Goal: Task Accomplishment & Management: Use online tool/utility

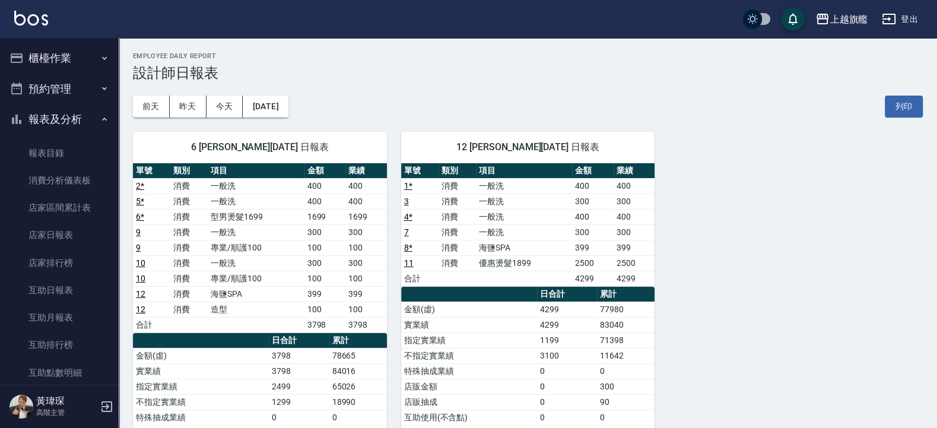
click at [34, 36] on div "上越旗艦 登出" at bounding box center [468, 19] width 937 height 38
click at [26, 58] on button "櫃檯作業" at bounding box center [59, 58] width 109 height 31
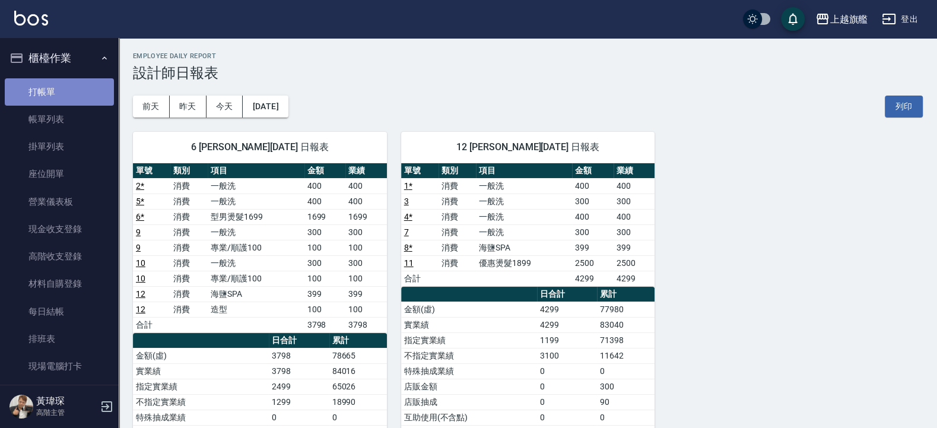
click at [63, 91] on link "打帳單" at bounding box center [59, 91] width 109 height 27
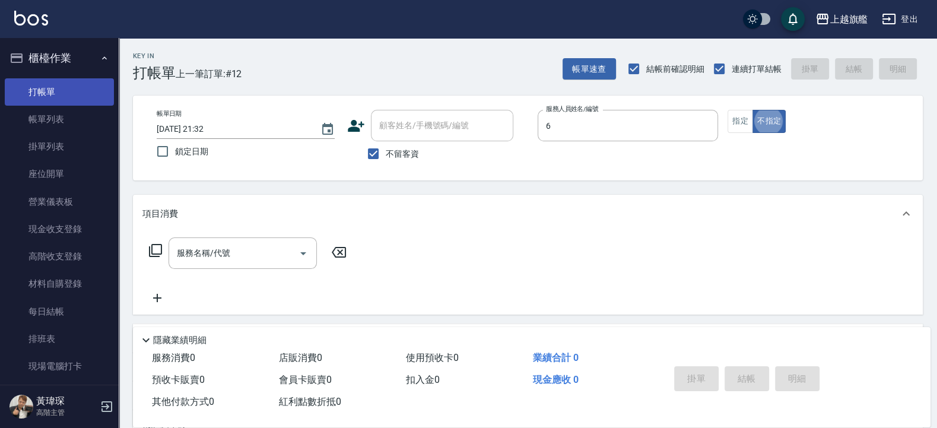
type input "張佳琳-6"
type button "false"
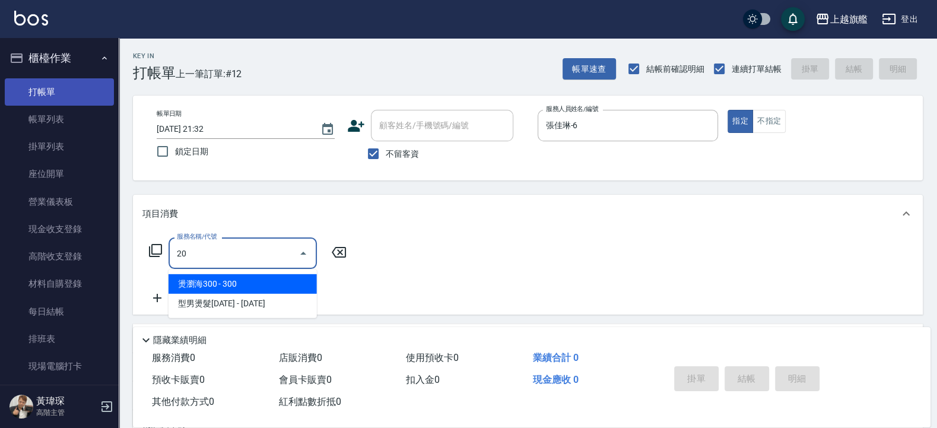
type input "2"
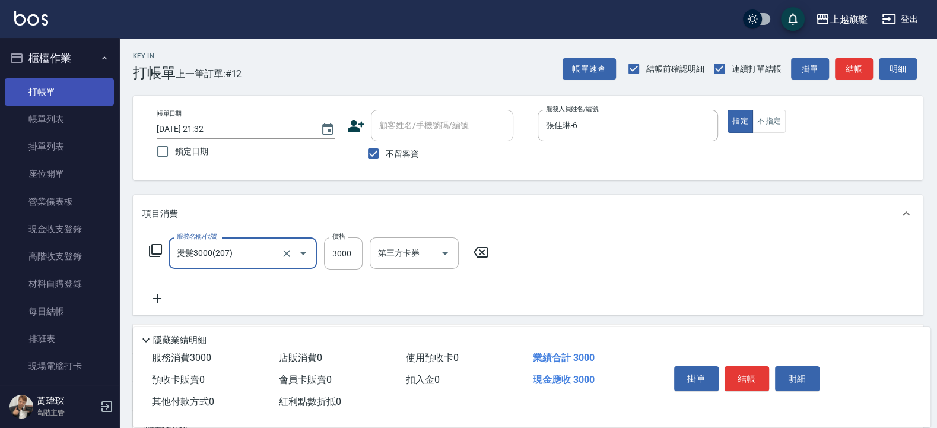
type input "燙髮3000(207)"
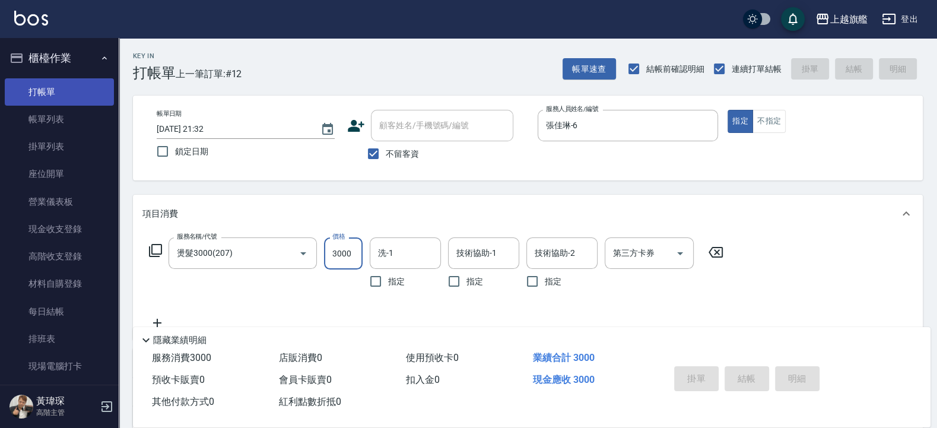
type input "1"
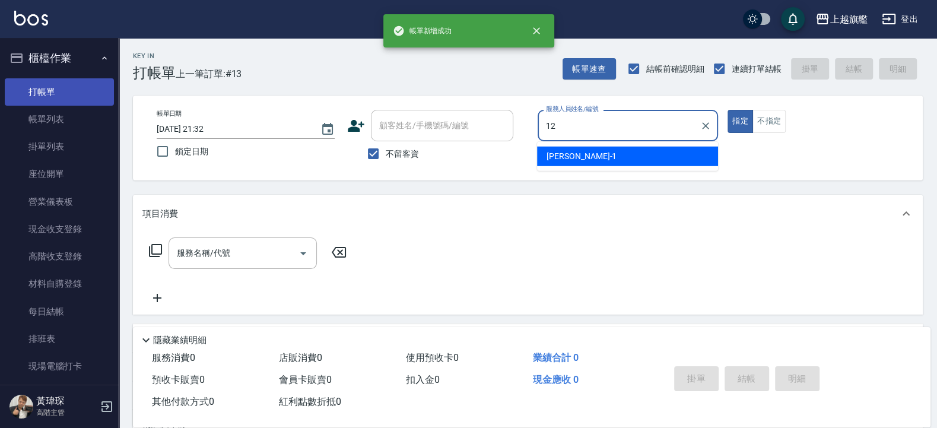
type input "陳佩君-12"
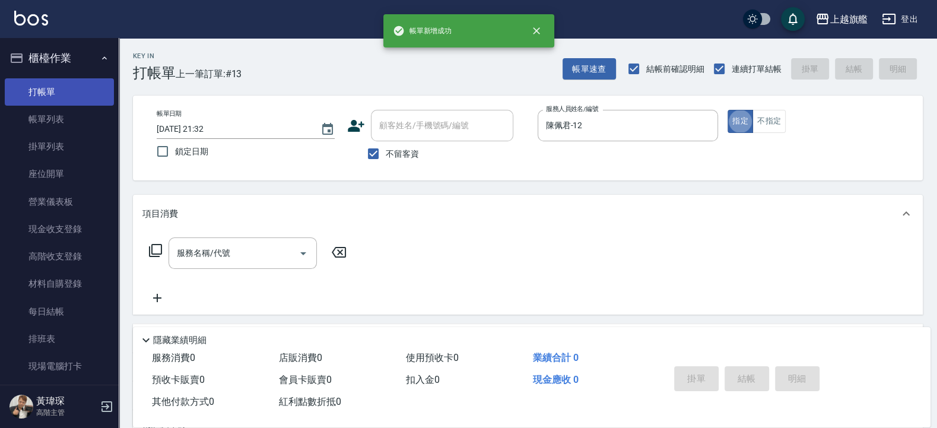
type button "true"
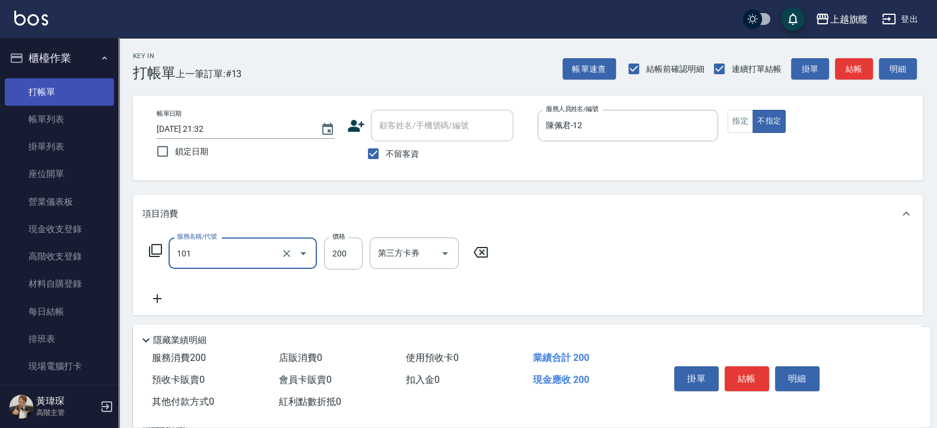
type input "一般洗(101)"
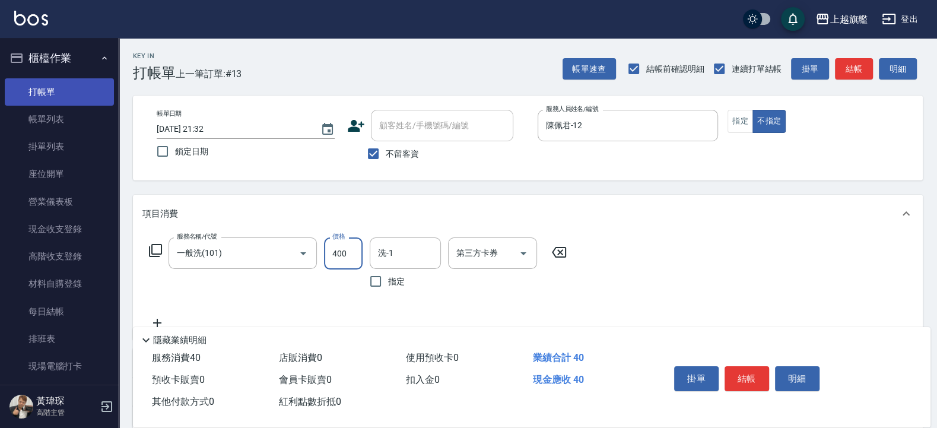
type input "400"
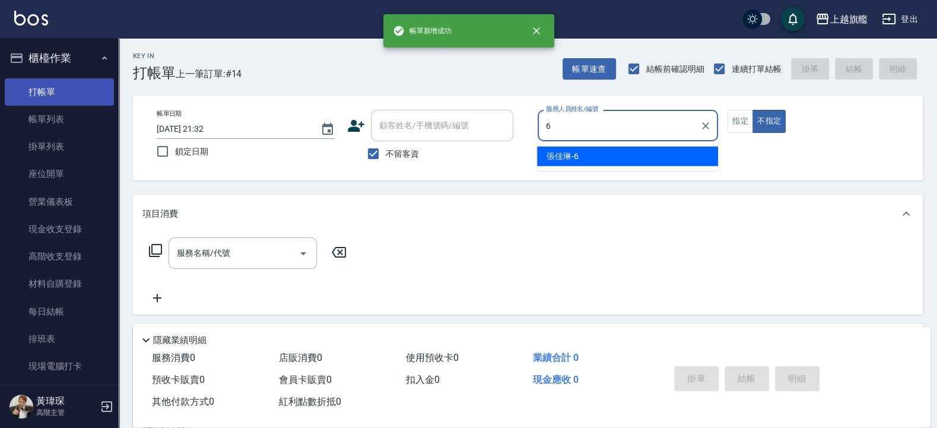
type input "張佳琳-6"
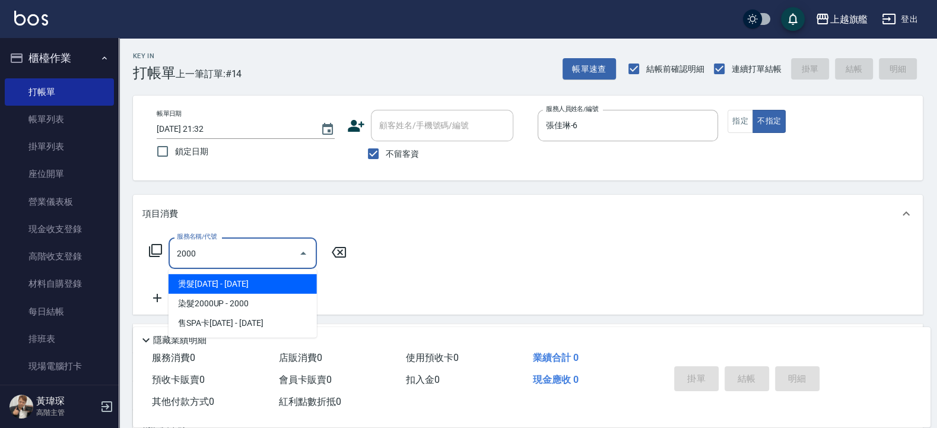
drag, startPoint x: 203, startPoint y: 250, endPoint x: 110, endPoint y: 263, distance: 94.6
click at [174, 263] on input "2000" at bounding box center [234, 253] width 120 height 21
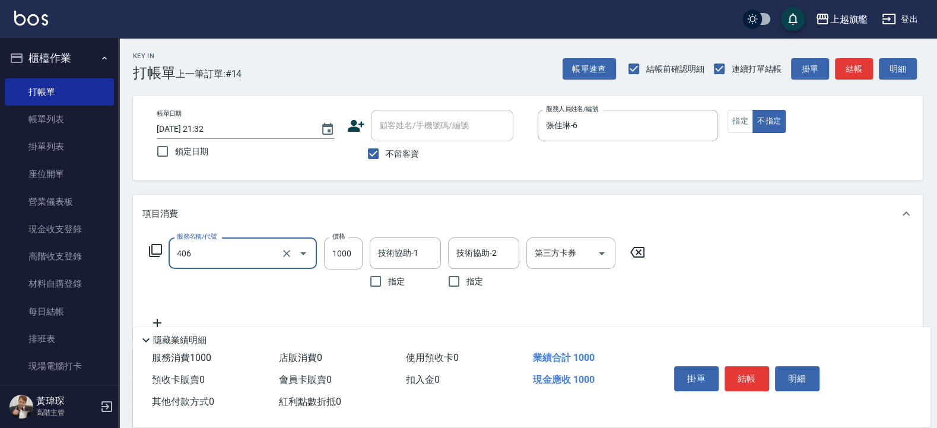
type input "水漾護1000(406)"
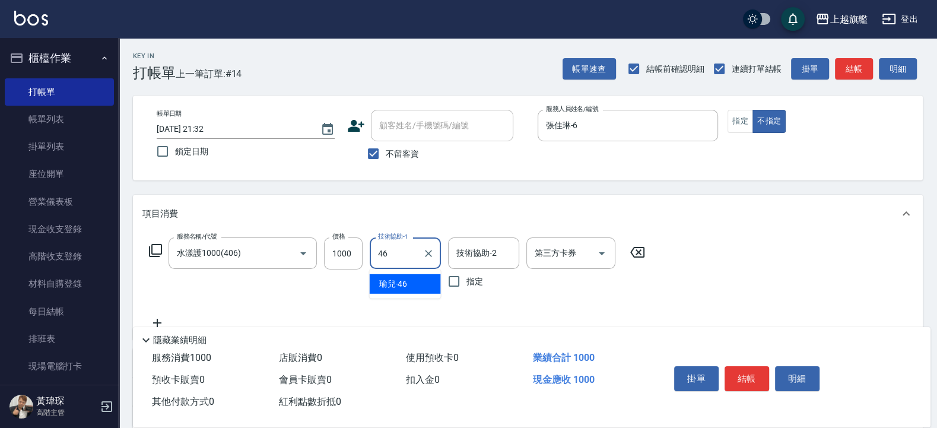
type input "瑜兒-46"
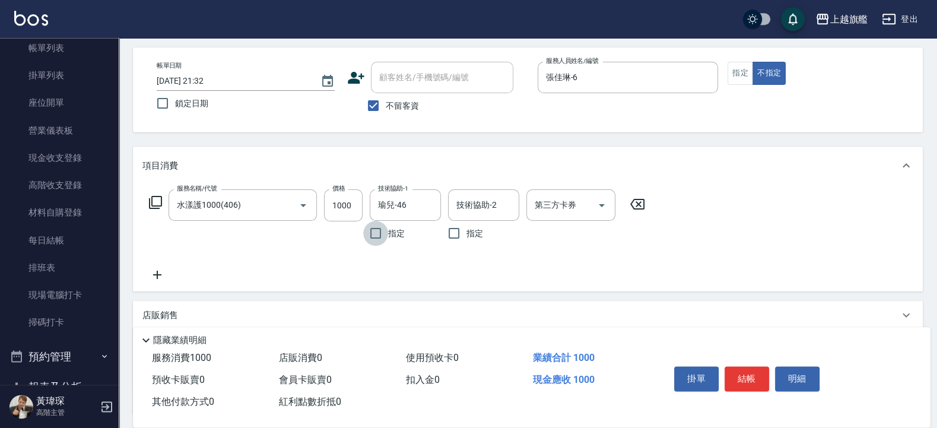
scroll to position [71, 0]
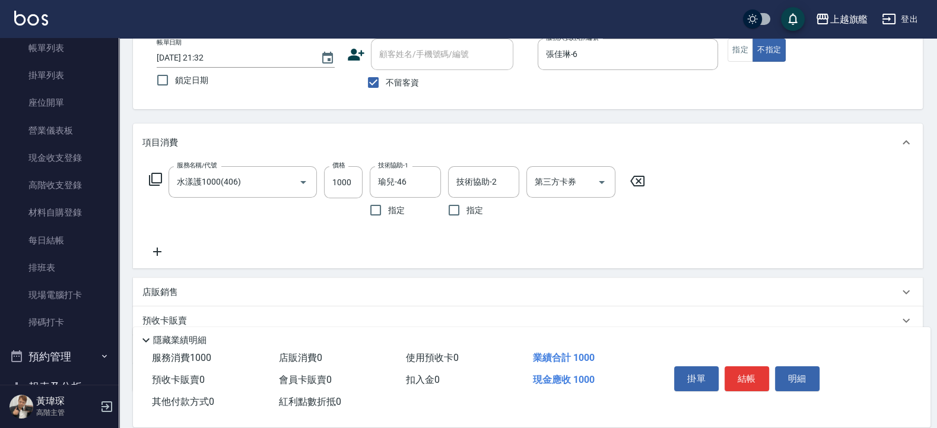
click at [164, 253] on icon at bounding box center [157, 251] width 30 height 14
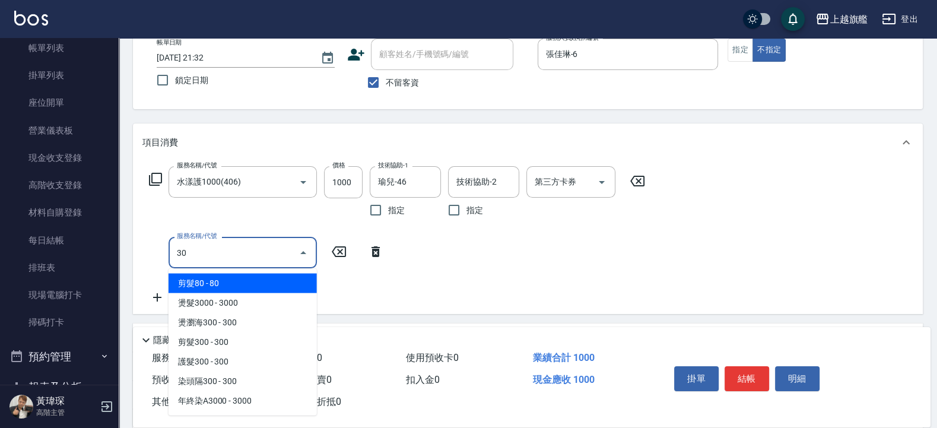
type input "3"
type input "2"
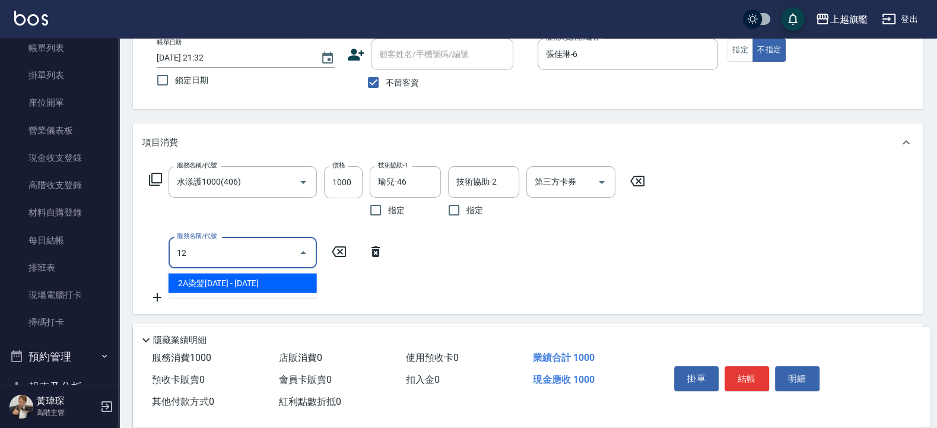
type input "1"
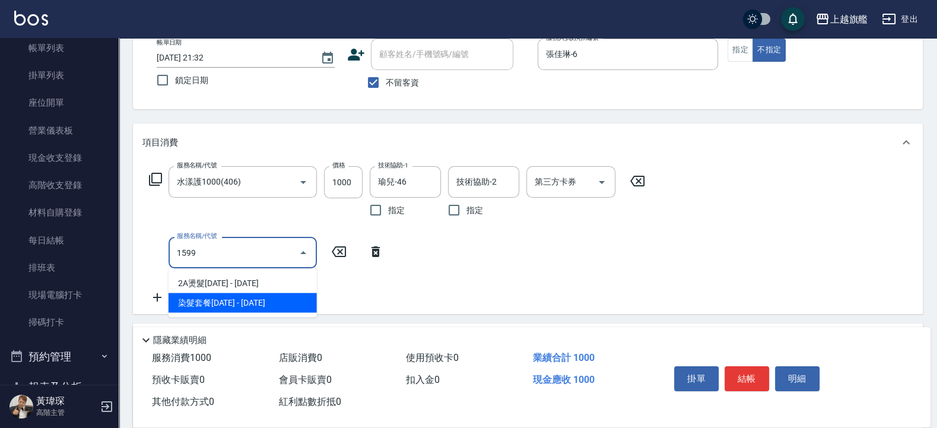
type input "染髮套餐1599(51599)"
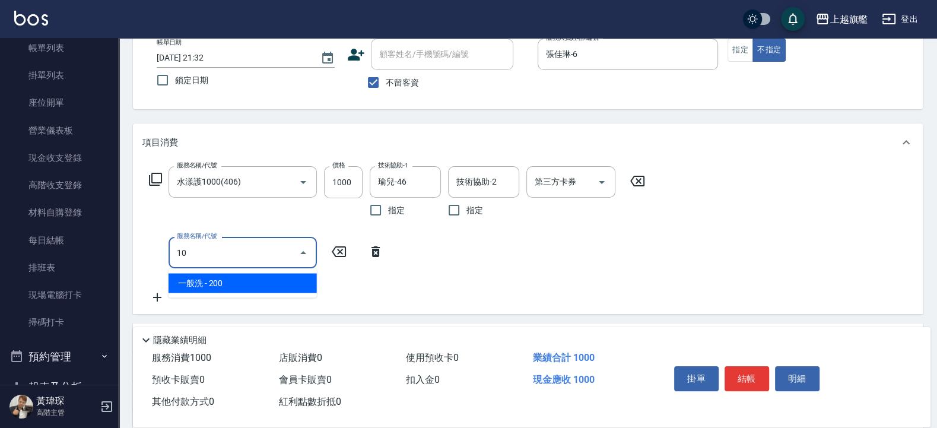
type input "1"
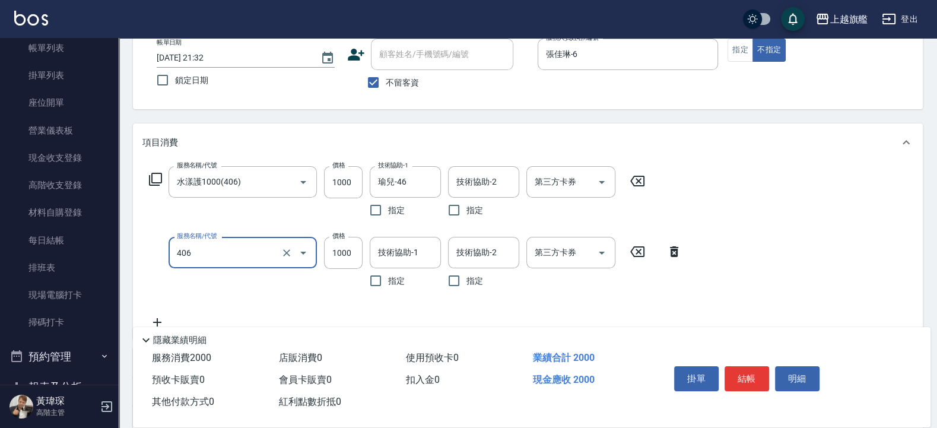
type input "水漾護1000(406)"
type input "2800"
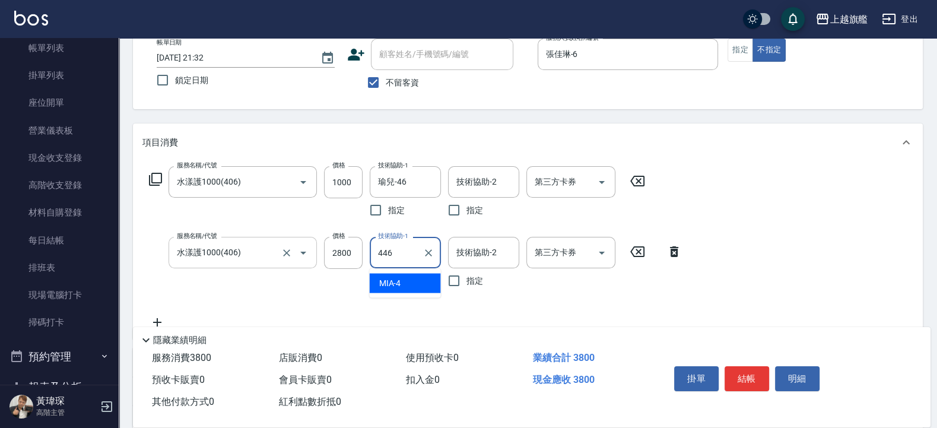
type input "446"
click at [389, 257] on input "技術協助-1" at bounding box center [405, 252] width 61 height 21
type input "瑜兒-46"
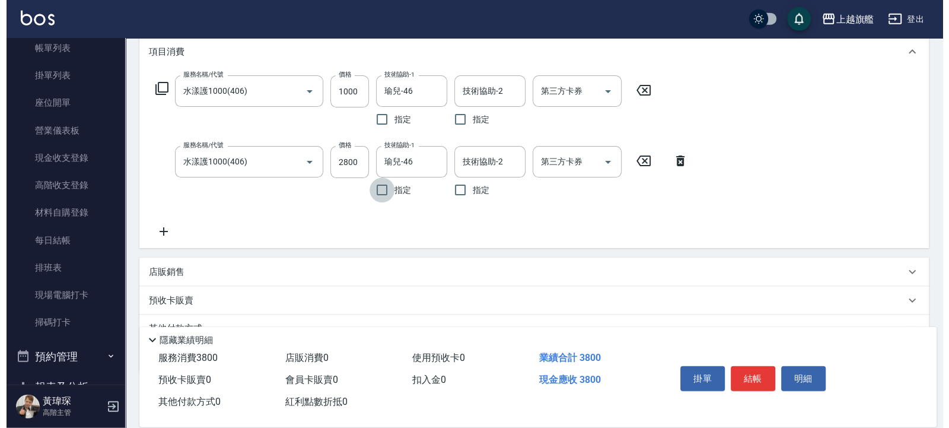
scroll to position [218, 0]
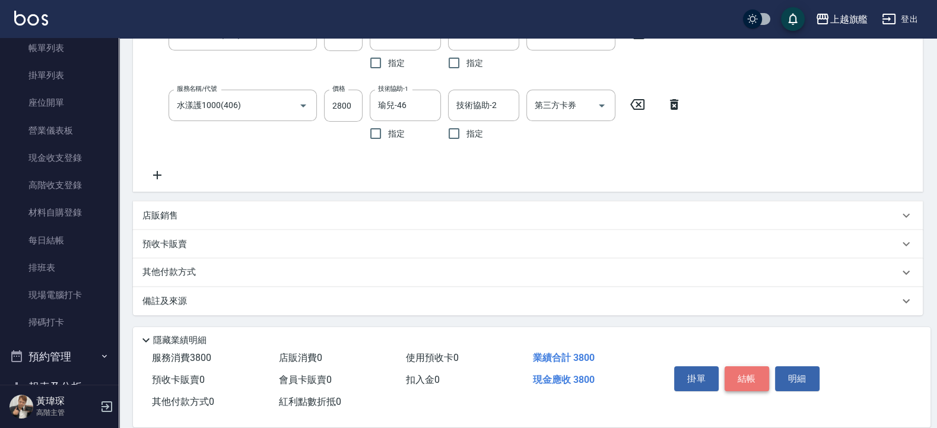
click at [741, 376] on button "結帳" at bounding box center [746, 378] width 44 height 25
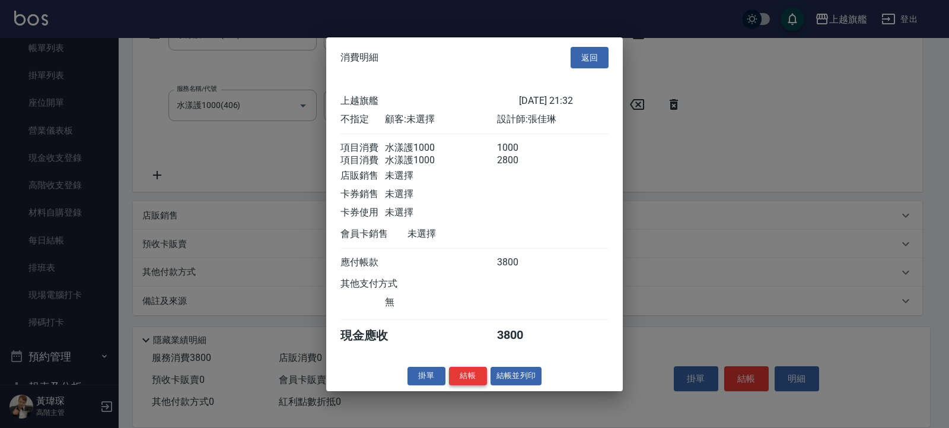
click at [469, 382] on button "結帳" at bounding box center [468, 376] width 38 height 18
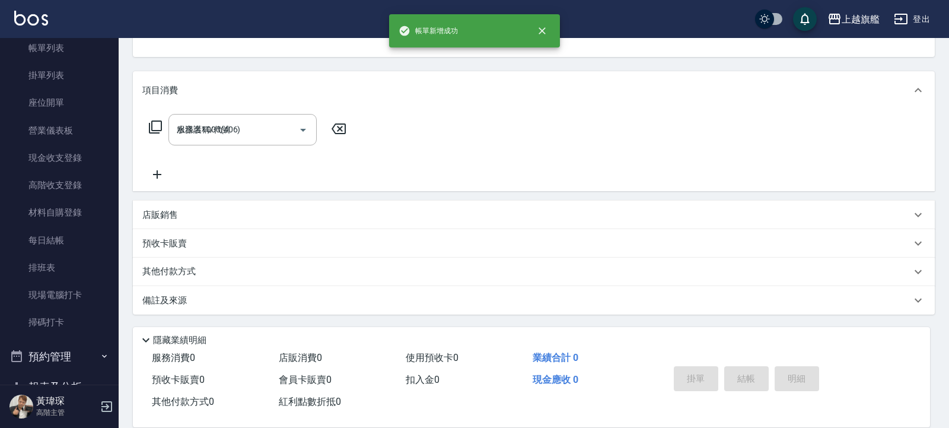
type input "[DATE] 21:33"
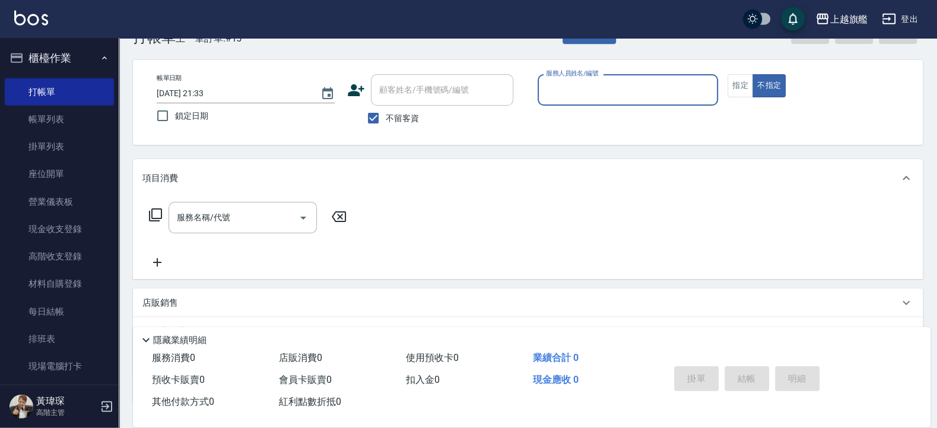
scroll to position [0, 0]
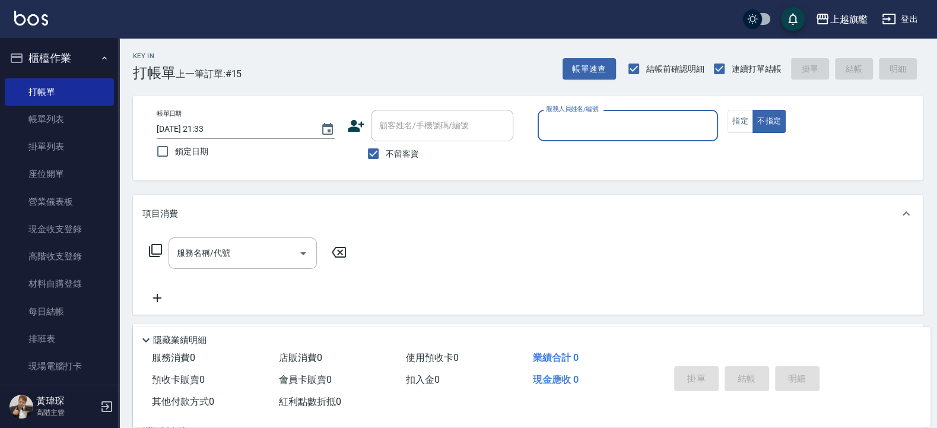
drag, startPoint x: 29, startPoint y: 51, endPoint x: 14, endPoint y: 53, distance: 15.6
click at [28, 51] on button "櫃檯作業" at bounding box center [59, 58] width 109 height 31
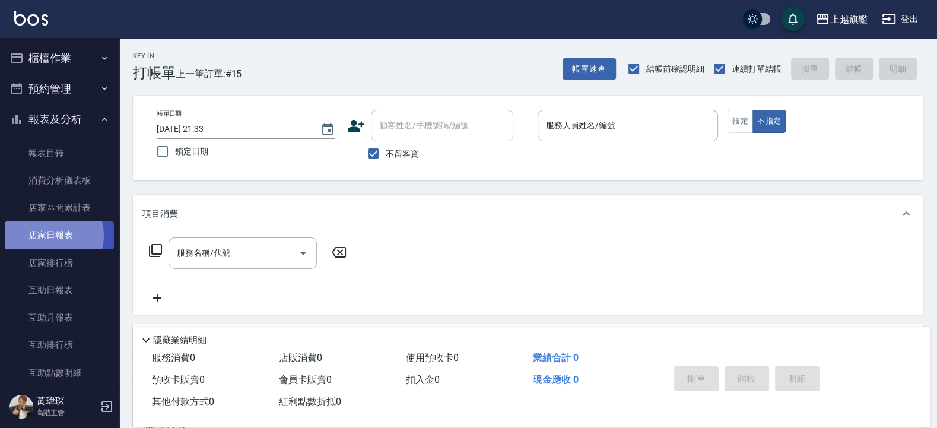
click at [51, 234] on link "店家日報表" at bounding box center [59, 234] width 109 height 27
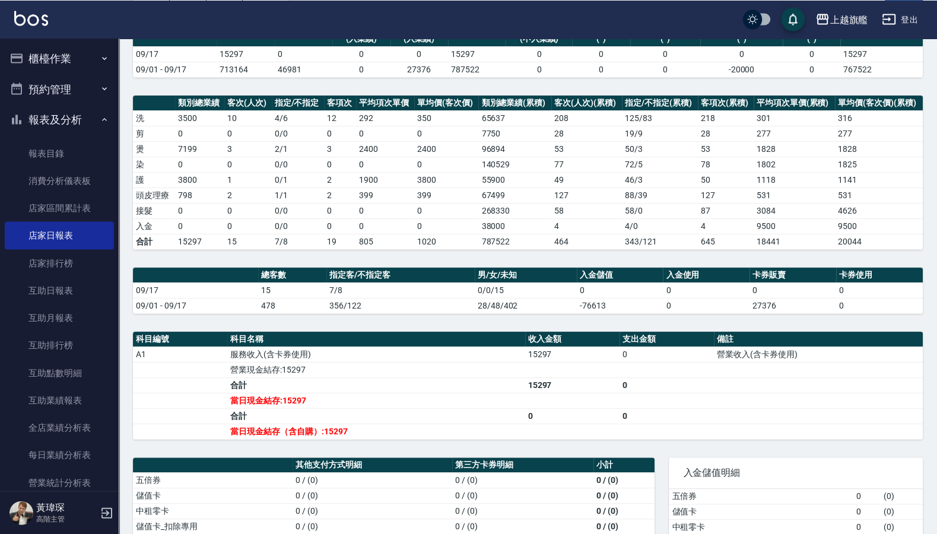
scroll to position [73, 0]
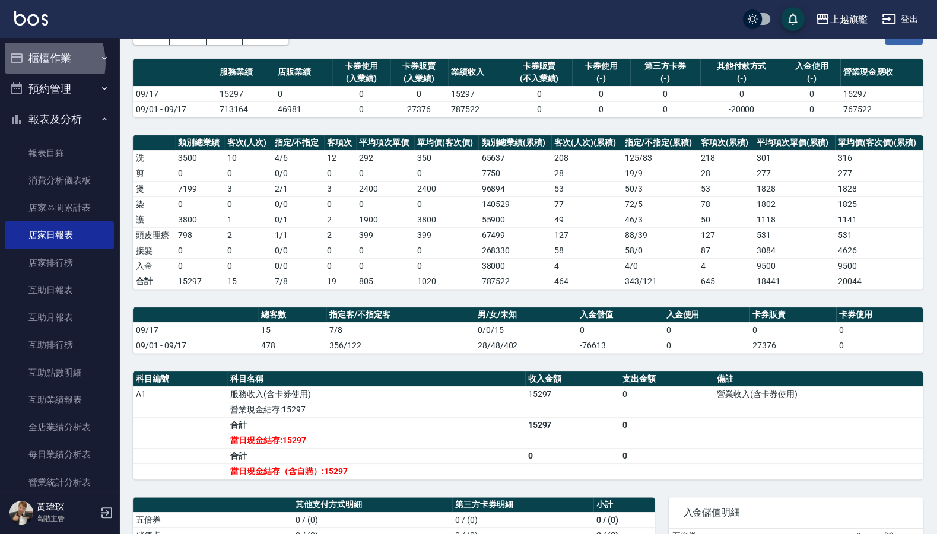
click at [42, 63] on button "櫃檯作業" at bounding box center [59, 58] width 109 height 31
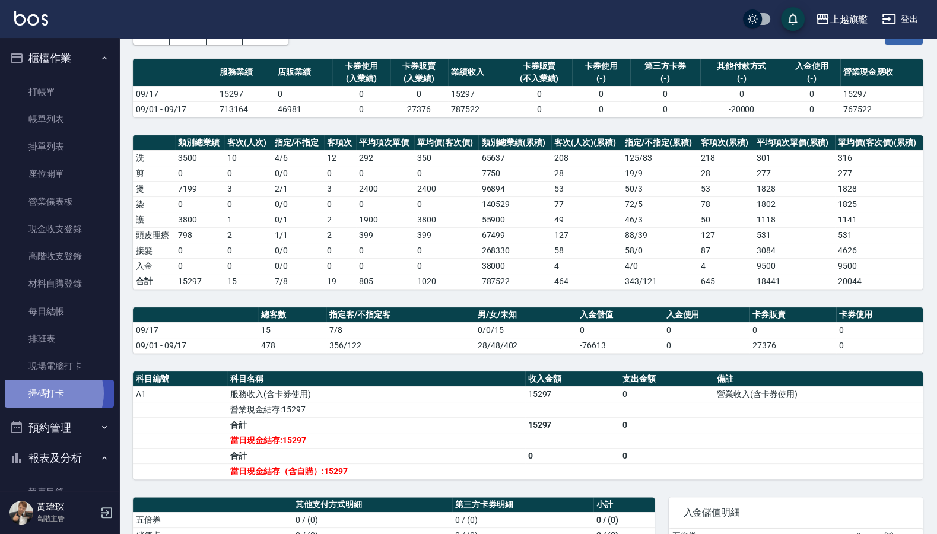
click at [47, 393] on link "掃碼打卡" at bounding box center [59, 393] width 109 height 27
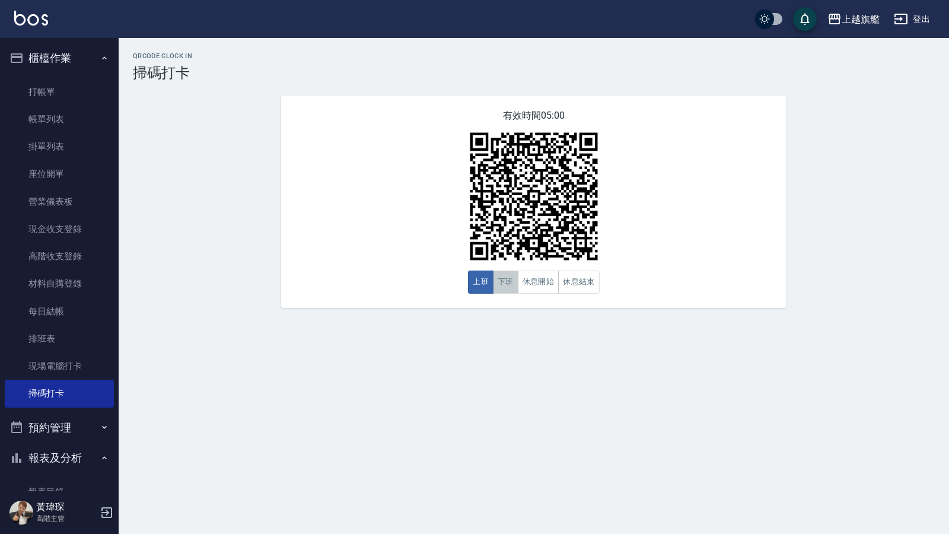
click at [499, 291] on button "下班" at bounding box center [506, 282] width 26 height 23
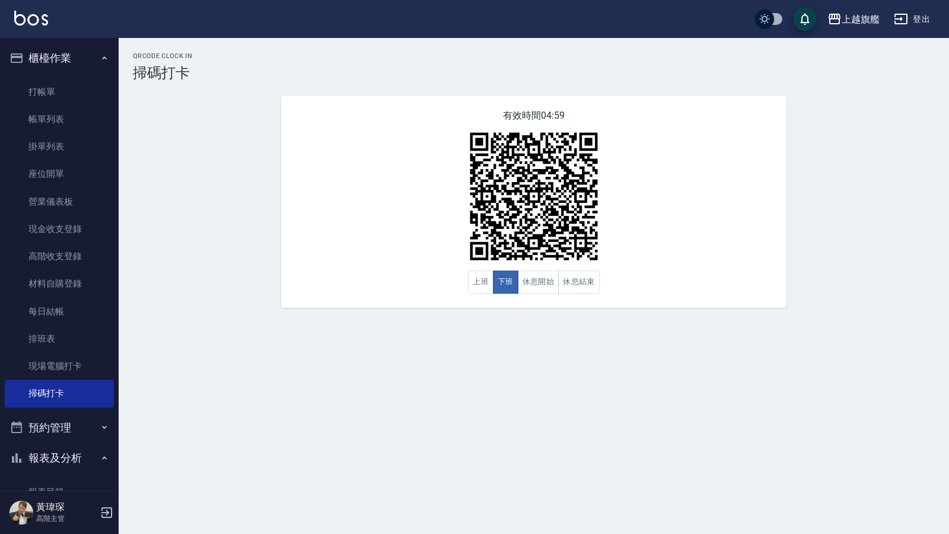
click at [51, 57] on button "櫃檯作業" at bounding box center [59, 58] width 109 height 31
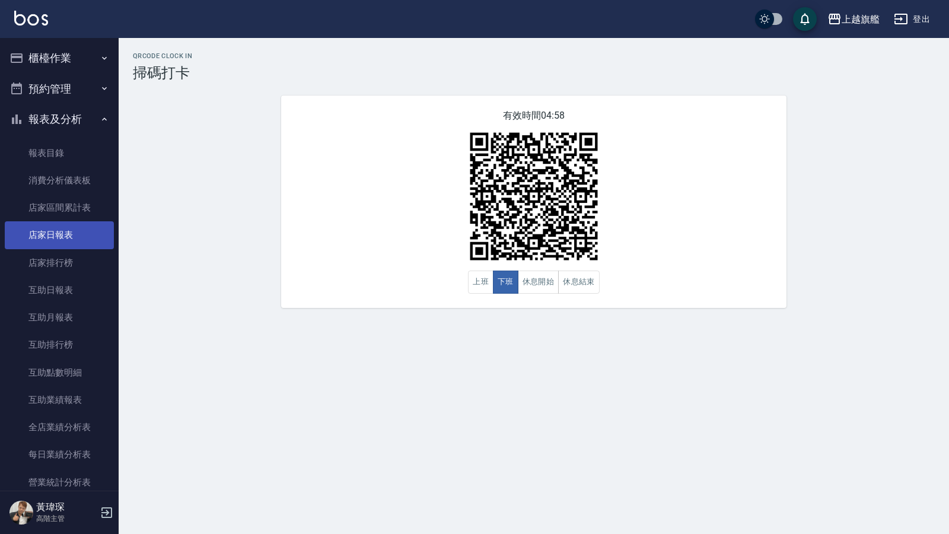
click at [50, 234] on link "店家日報表" at bounding box center [59, 234] width 109 height 27
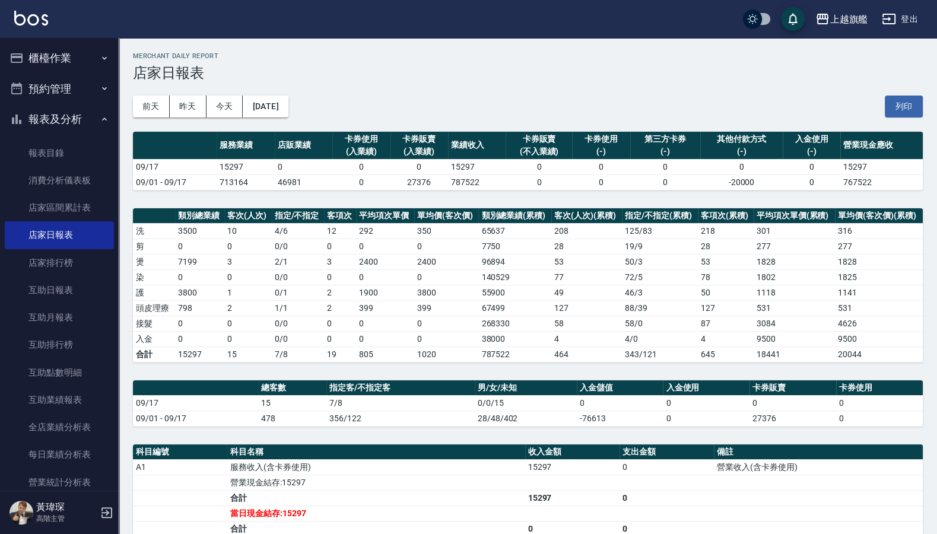
click at [70, 54] on button "櫃檯作業" at bounding box center [59, 58] width 109 height 31
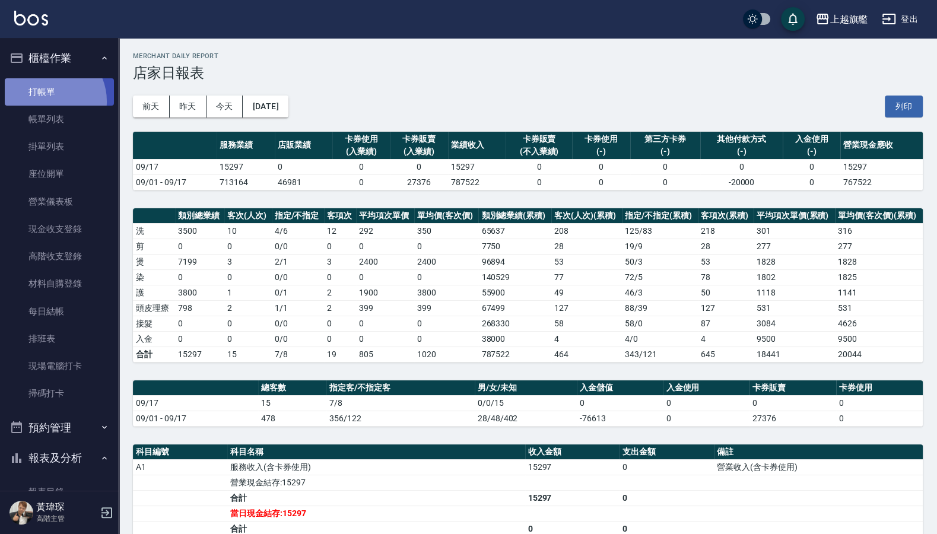
click at [47, 101] on link "打帳單" at bounding box center [59, 91] width 109 height 27
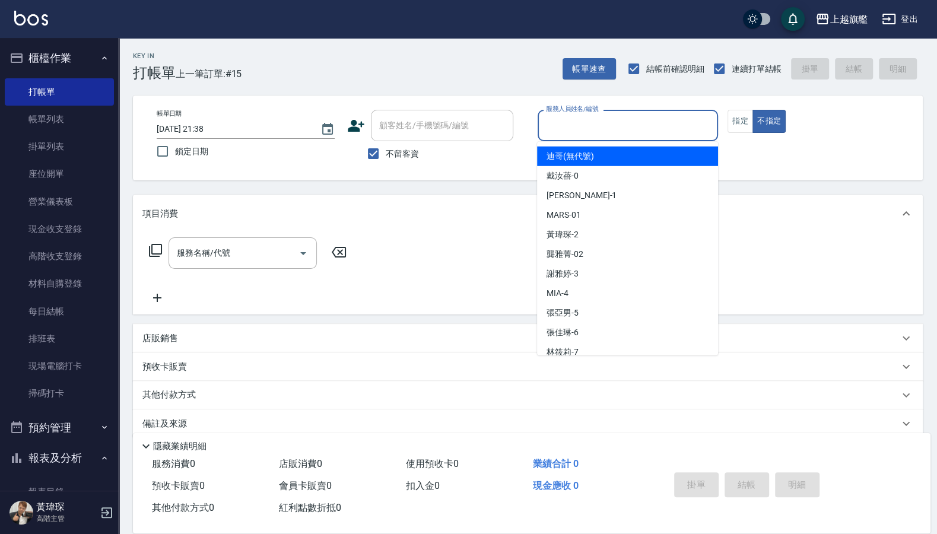
click at [569, 132] on input "服務人員姓名/編號" at bounding box center [628, 125] width 170 height 21
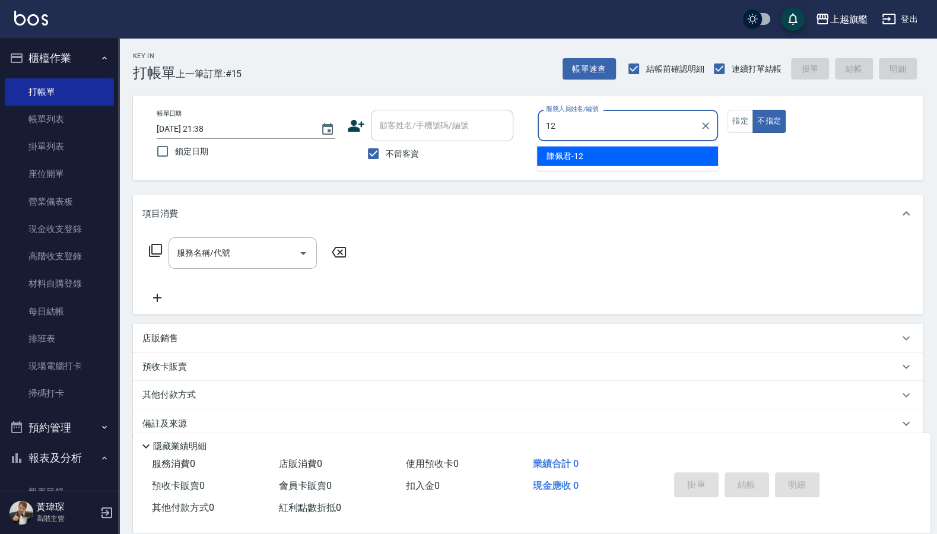
type input "陳佩君-12"
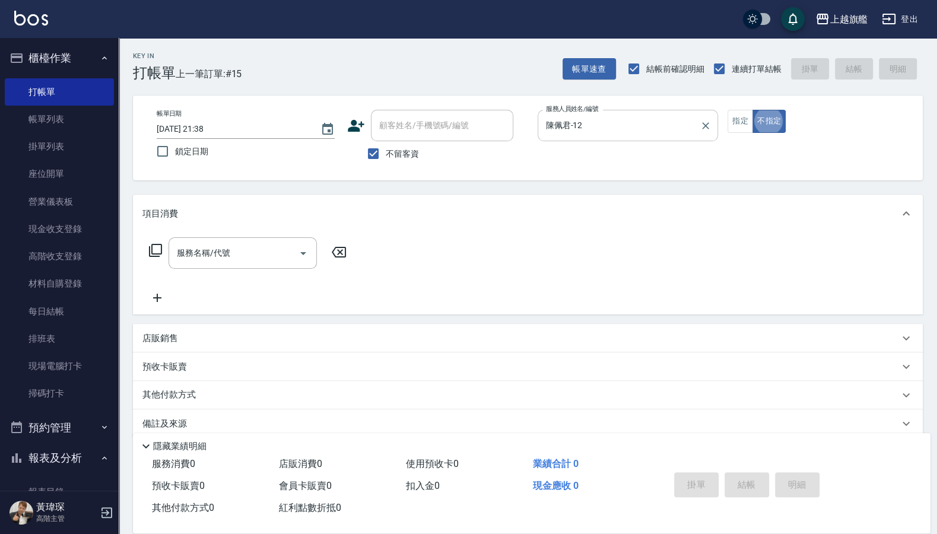
type button "false"
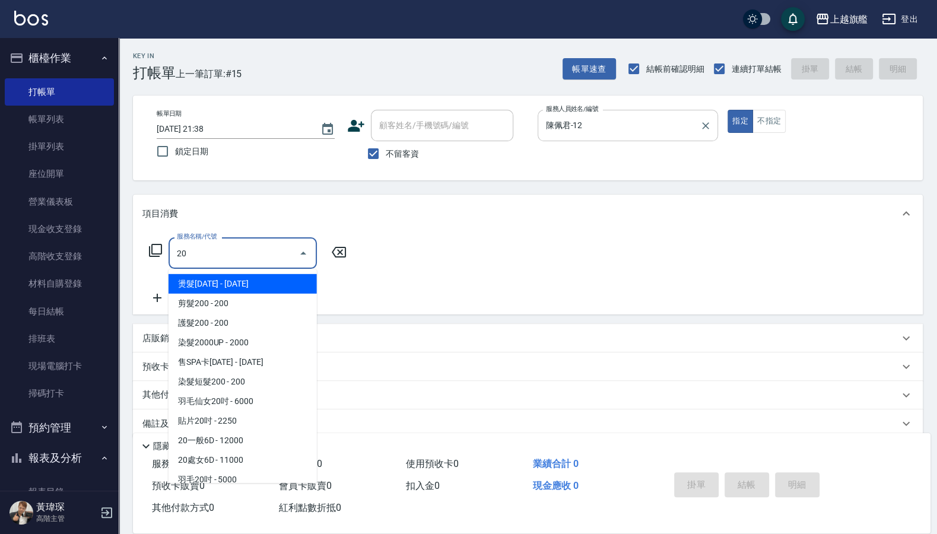
type input "2"
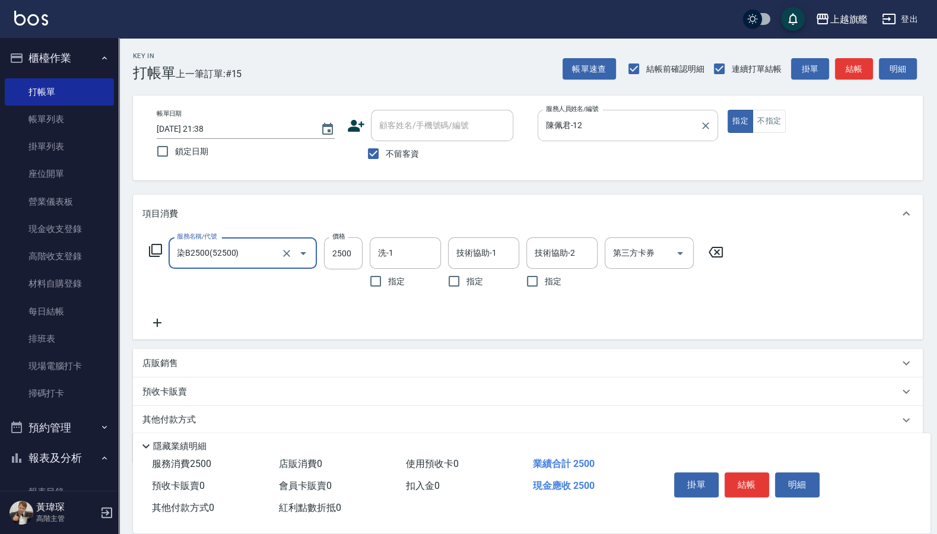
type input "染B2500(52500)"
click at [334, 255] on input "2500" at bounding box center [343, 253] width 39 height 32
type input "2300"
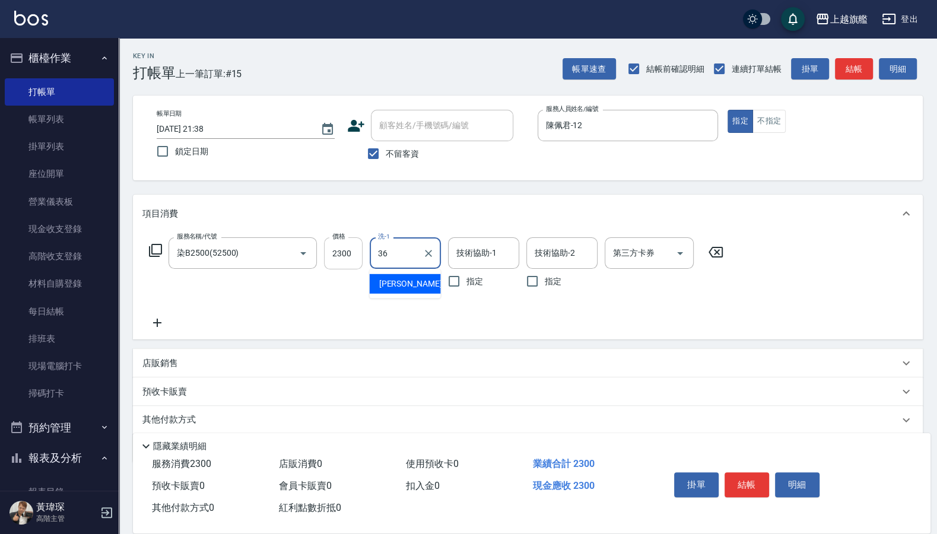
type input "[PERSON_NAME]-36"
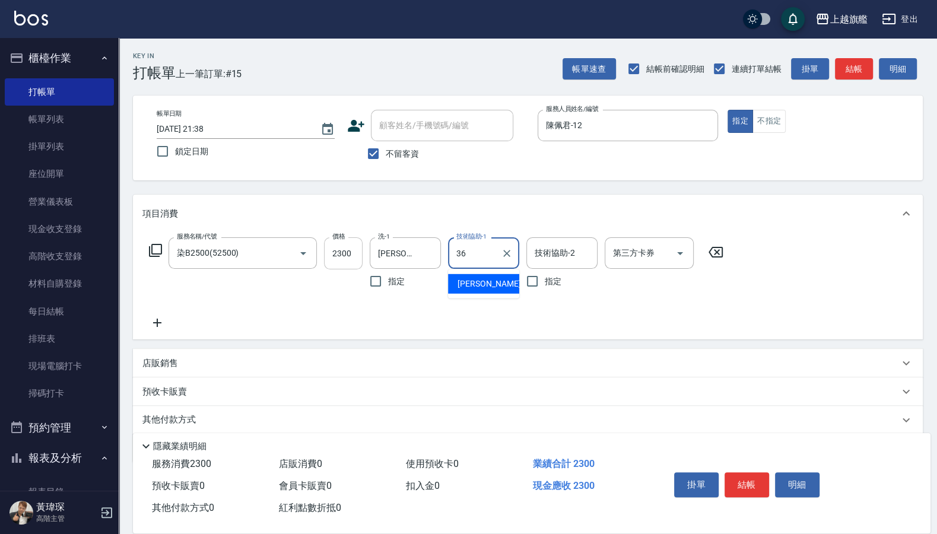
type input "[PERSON_NAME]-36"
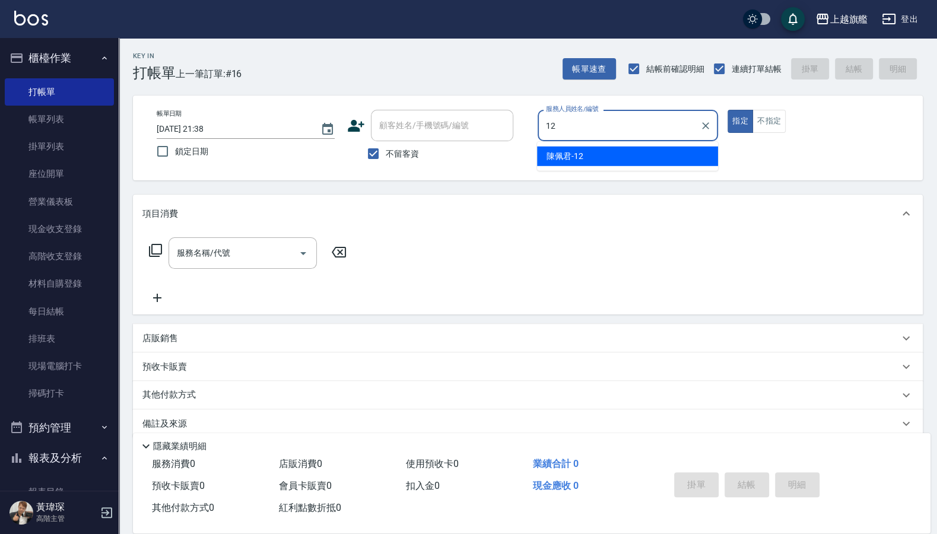
type input "陳佩君-12"
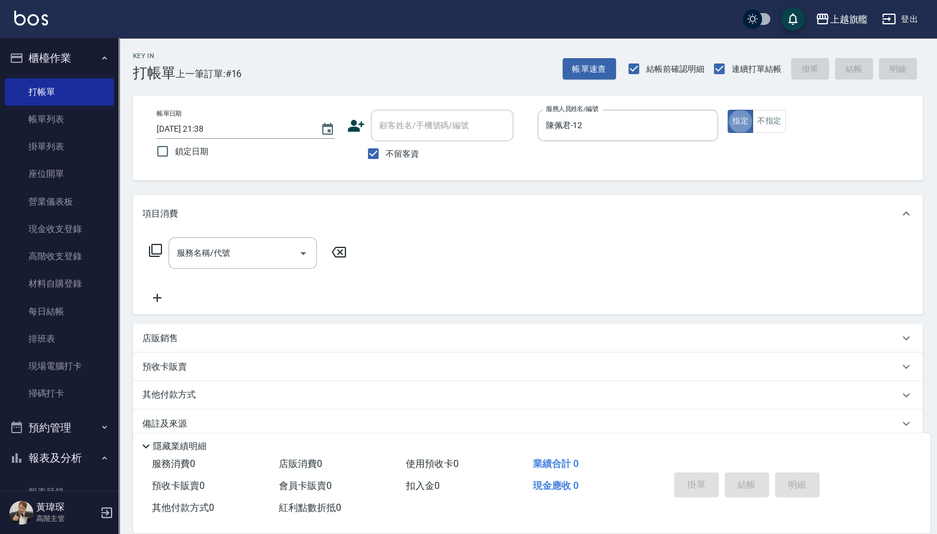
type button "true"
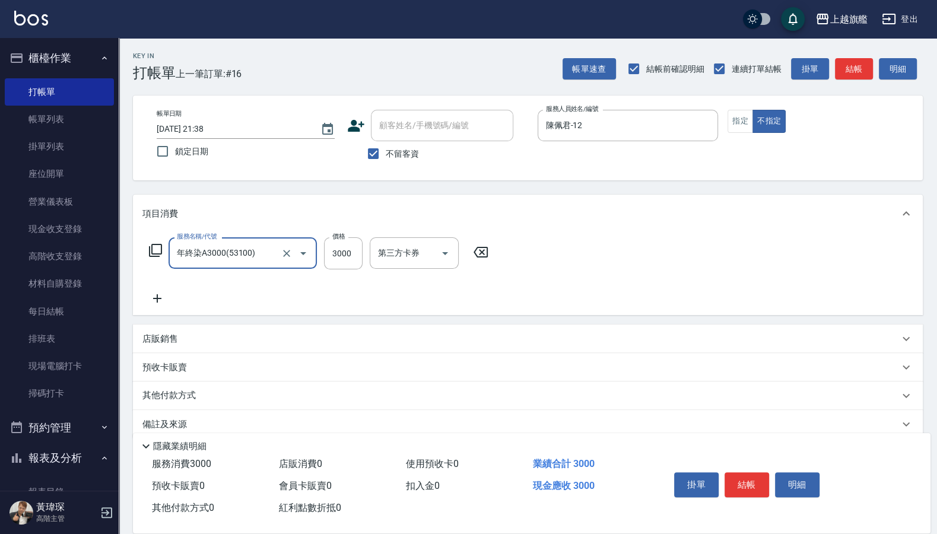
type input "年終染A3000(53100)"
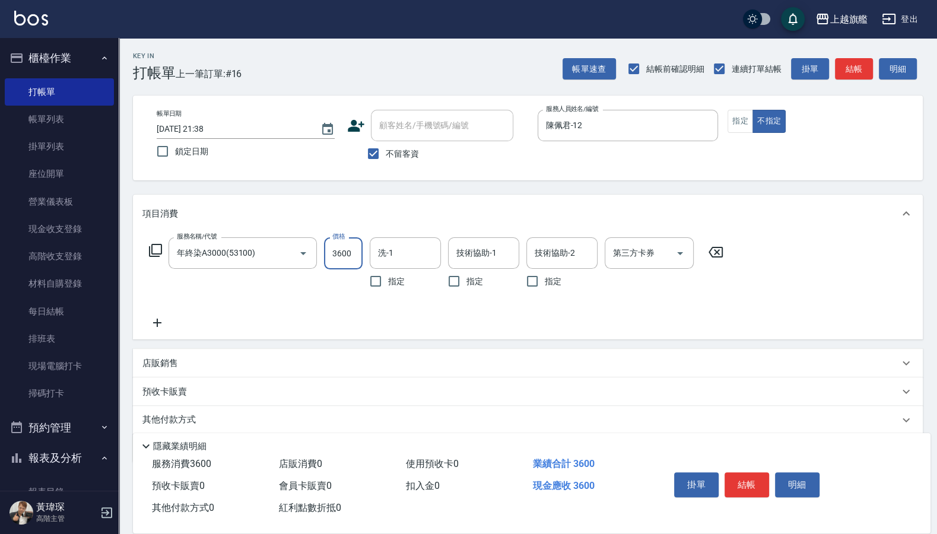
type input "3600"
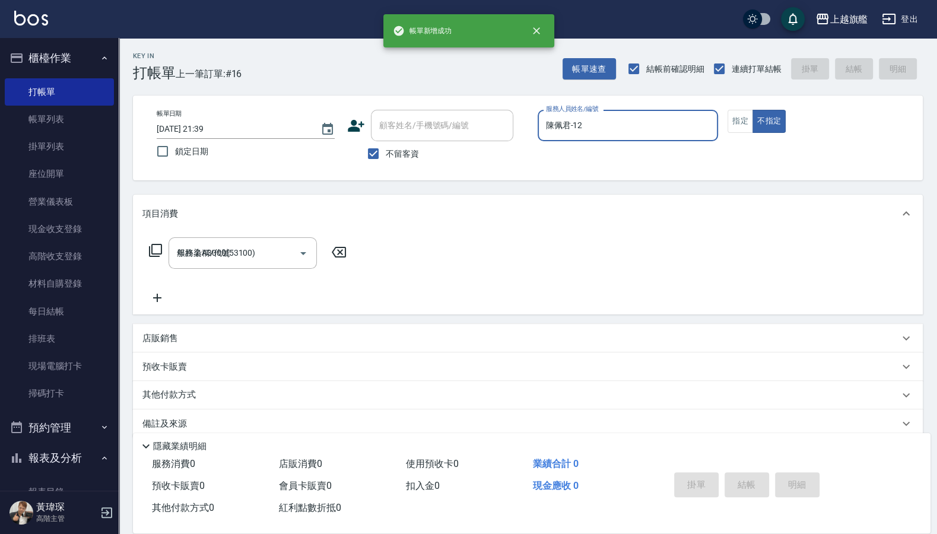
type input "[DATE] 21:39"
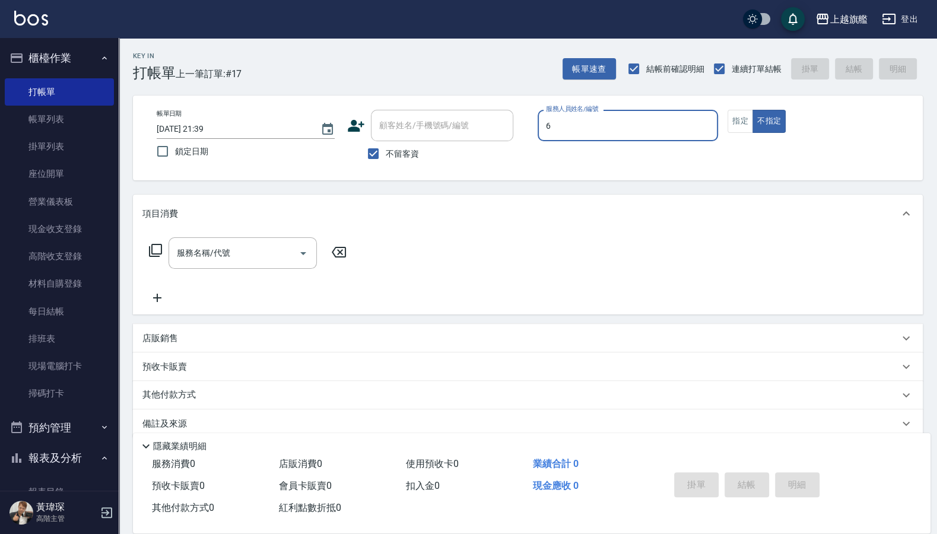
type input "張佳琳-6"
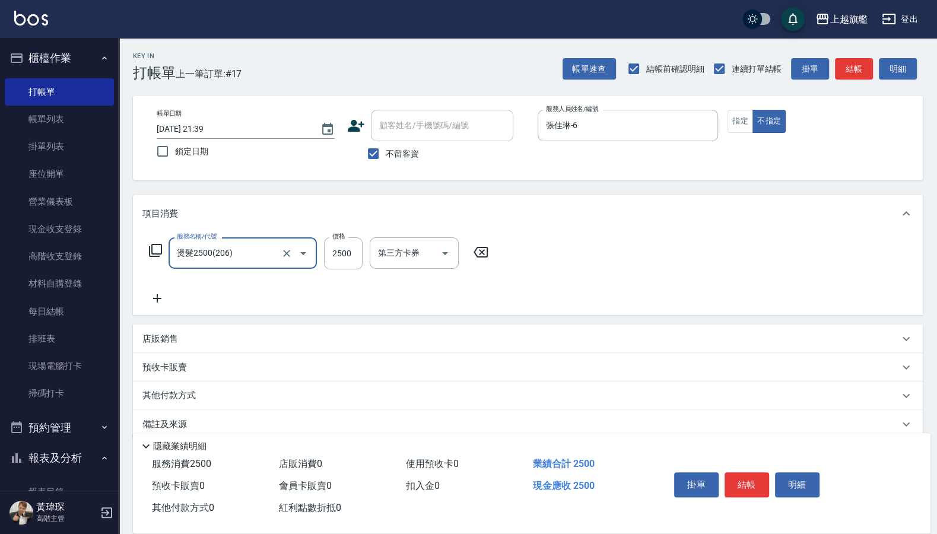
type input "燙髮2500(206)"
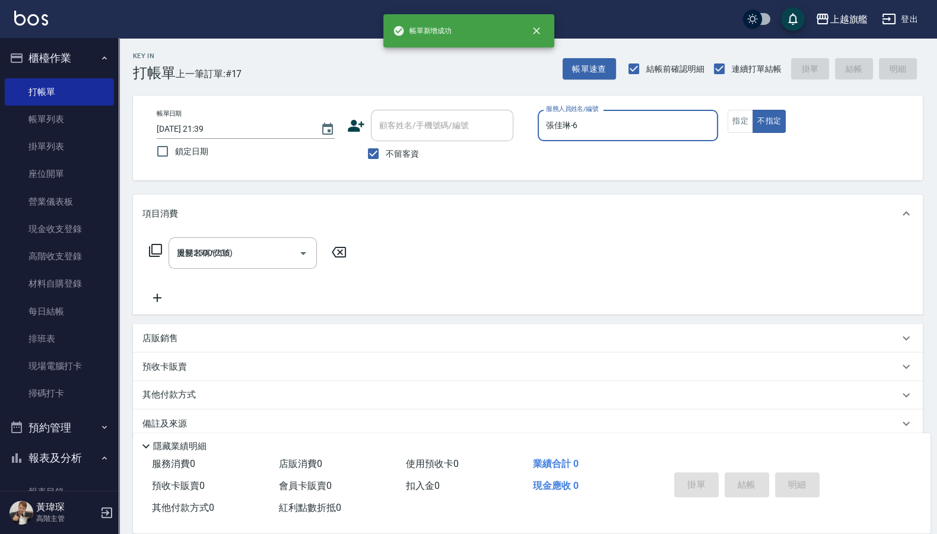
type input "[DATE] 21:40"
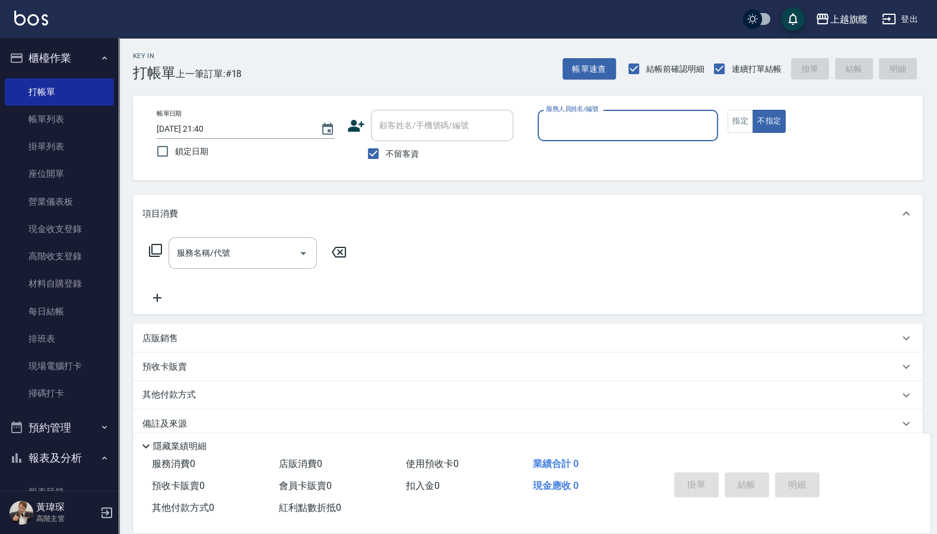
click at [177, 62] on div "Key In 打帳單 上一筆訂單:#18" at bounding box center [180, 59] width 123 height 43
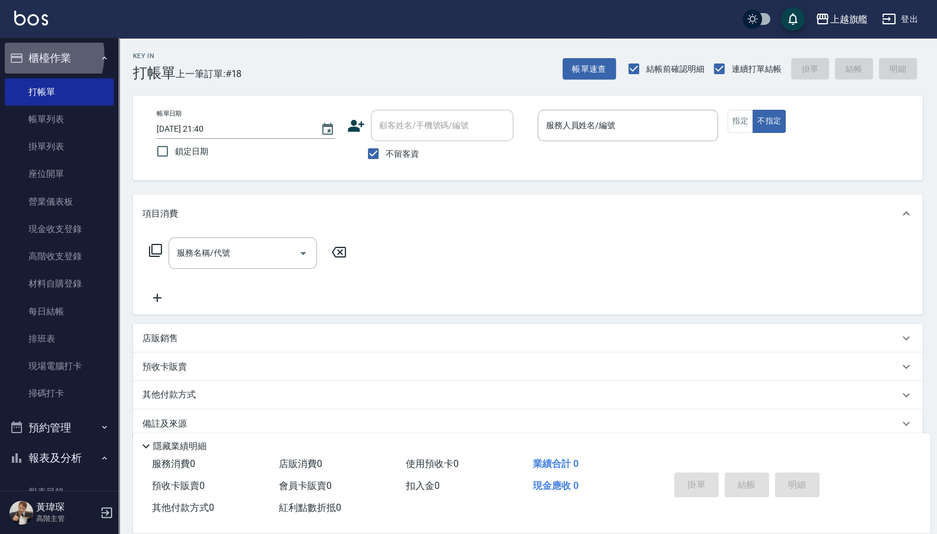
click at [36, 55] on button "櫃檯作業" at bounding box center [59, 58] width 109 height 31
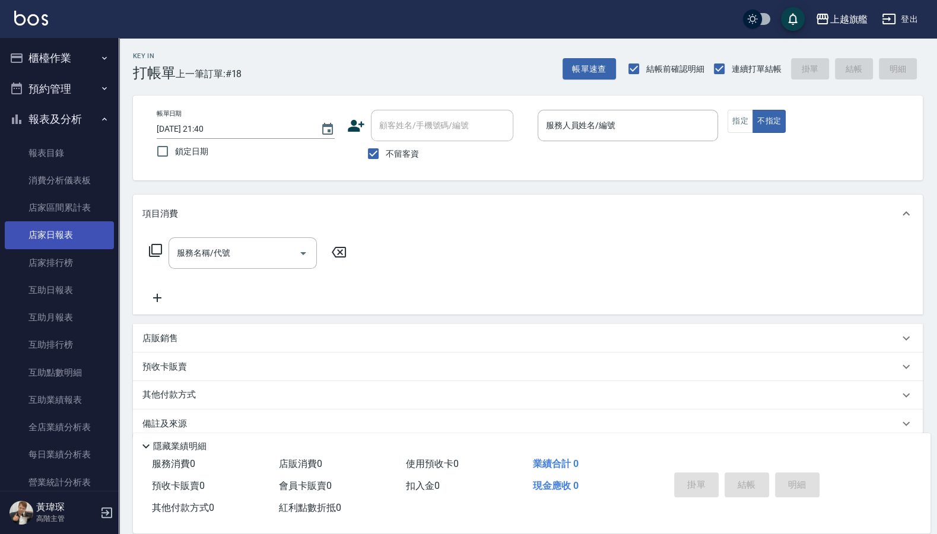
click at [39, 237] on link "店家日報表" at bounding box center [59, 234] width 109 height 27
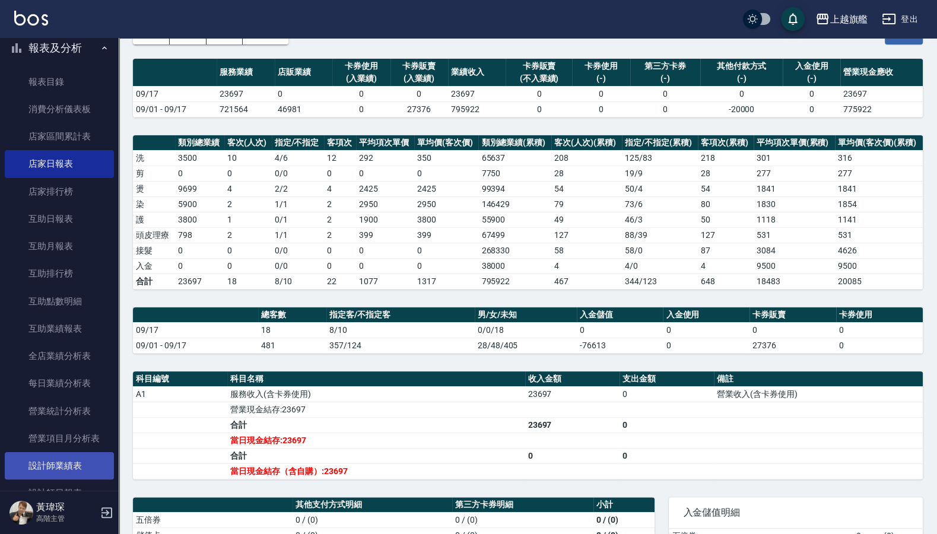
scroll to position [142, 0]
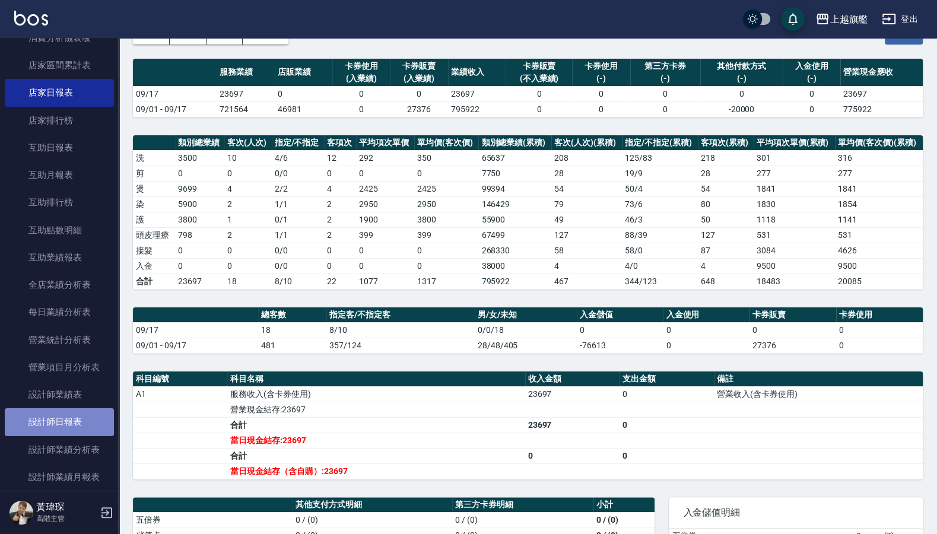
click at [63, 427] on link "設計師日報表" at bounding box center [59, 421] width 109 height 27
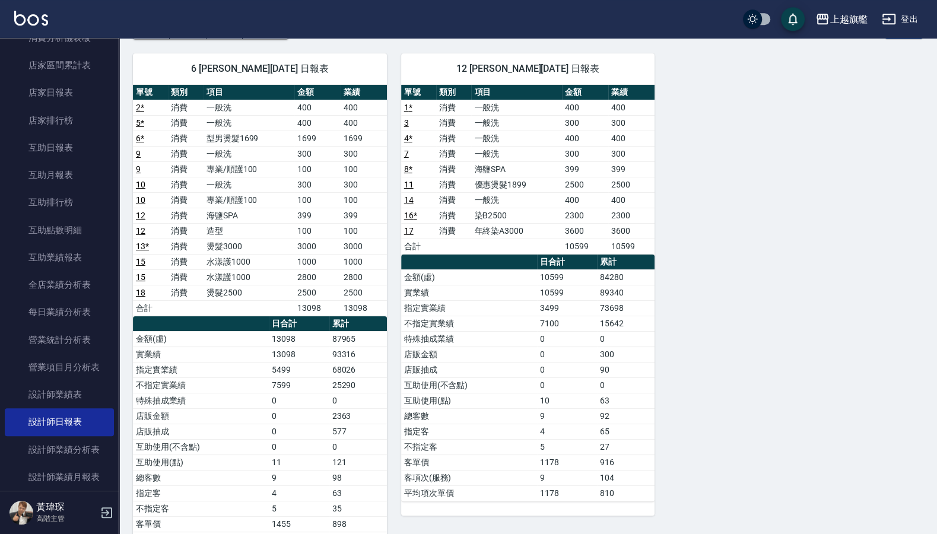
scroll to position [80, 0]
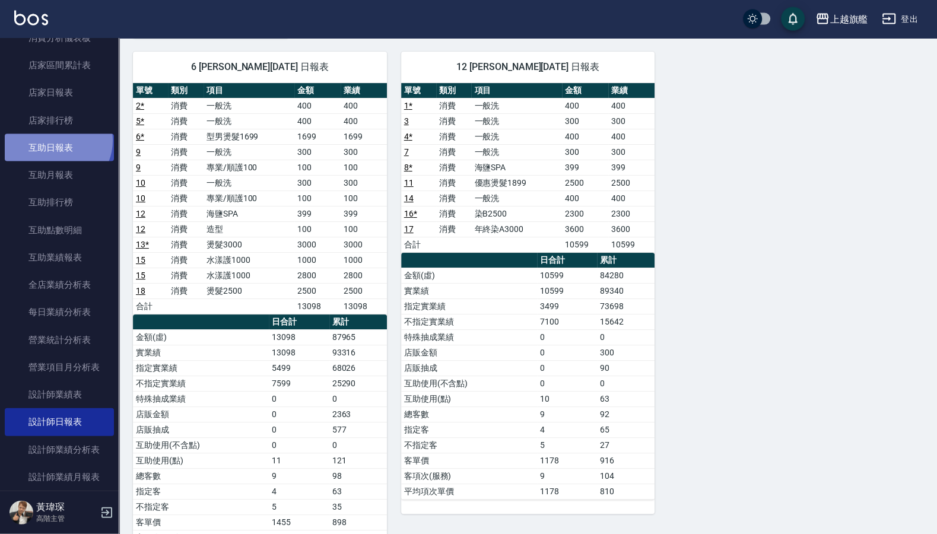
click at [56, 141] on link "互助日報表" at bounding box center [59, 147] width 109 height 27
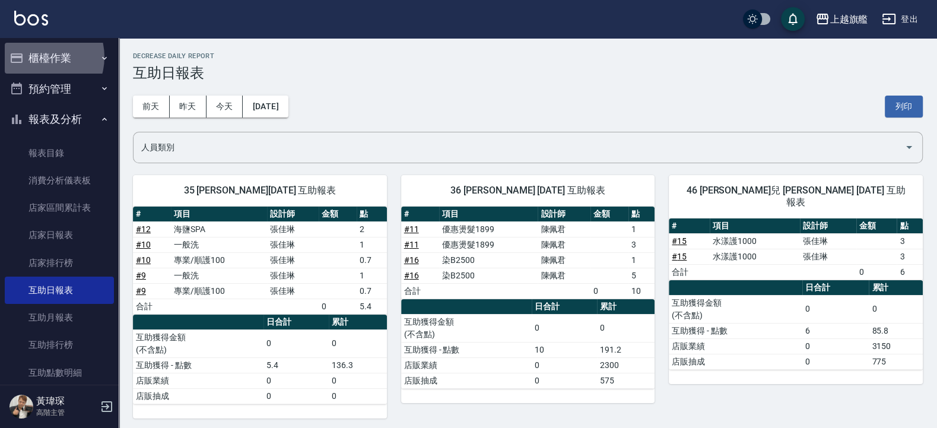
click at [39, 57] on button "櫃檯作業" at bounding box center [59, 58] width 109 height 31
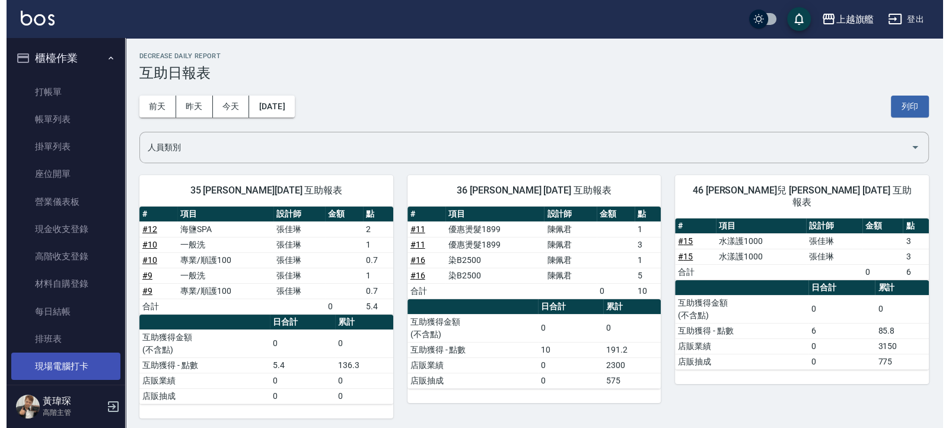
scroll to position [142, 0]
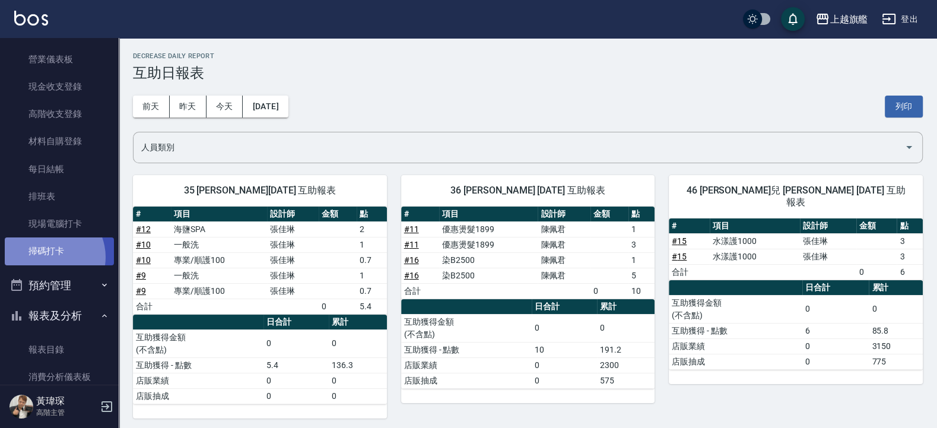
click at [48, 257] on link "掃碼打卡" at bounding box center [59, 250] width 109 height 27
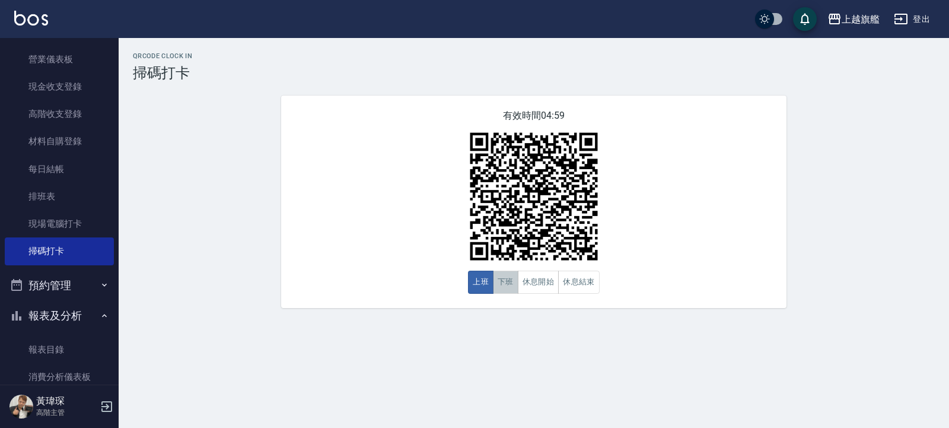
click at [516, 281] on button "下班" at bounding box center [506, 282] width 26 height 23
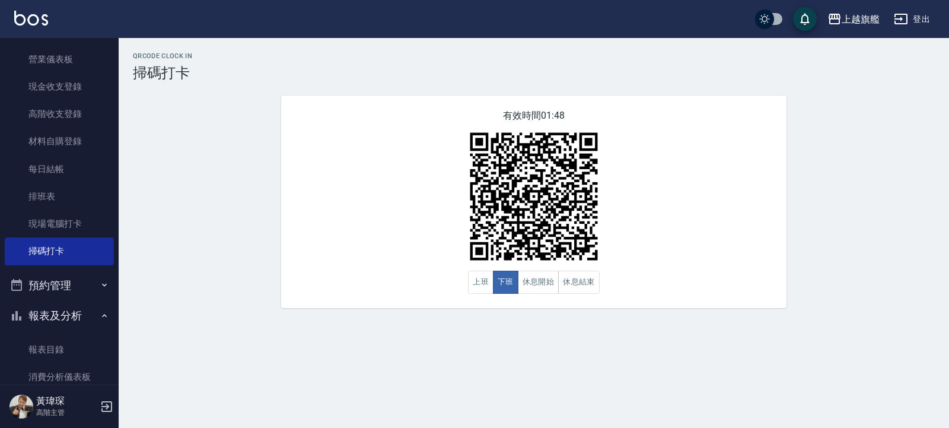
click at [337, 177] on div "有效時間 01:48 上班 下班 休息開始 休息結束" at bounding box center [533, 202] width 505 height 212
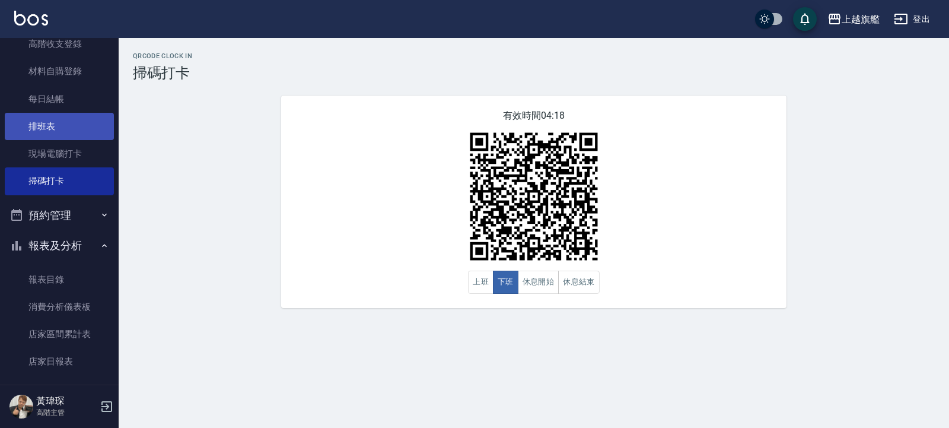
scroll to position [285, 0]
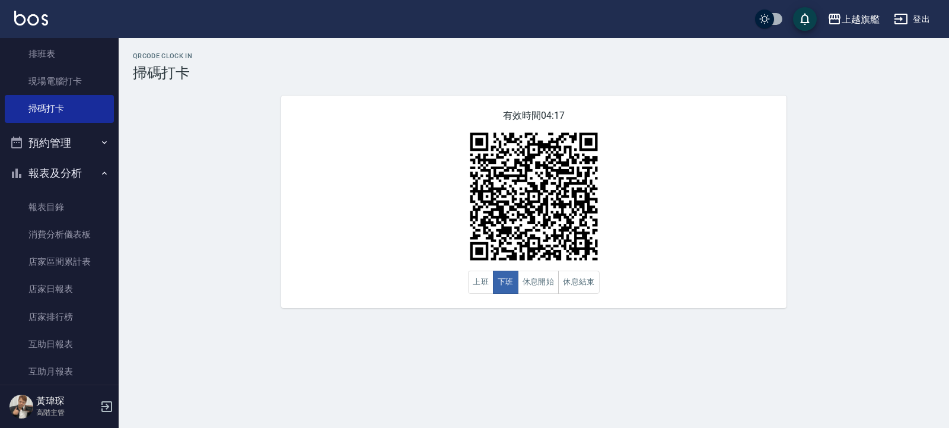
click at [75, 177] on button "報表及分析" at bounding box center [59, 173] width 109 height 31
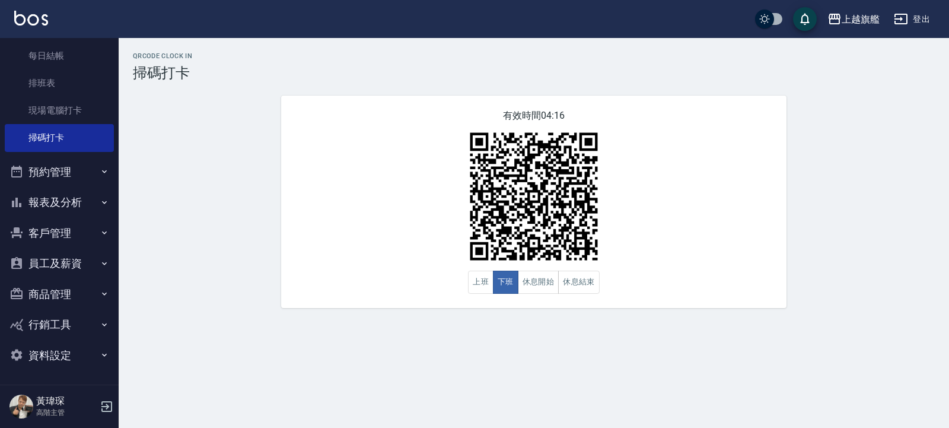
scroll to position [256, 0]
click at [74, 201] on button "報表及分析" at bounding box center [59, 202] width 109 height 31
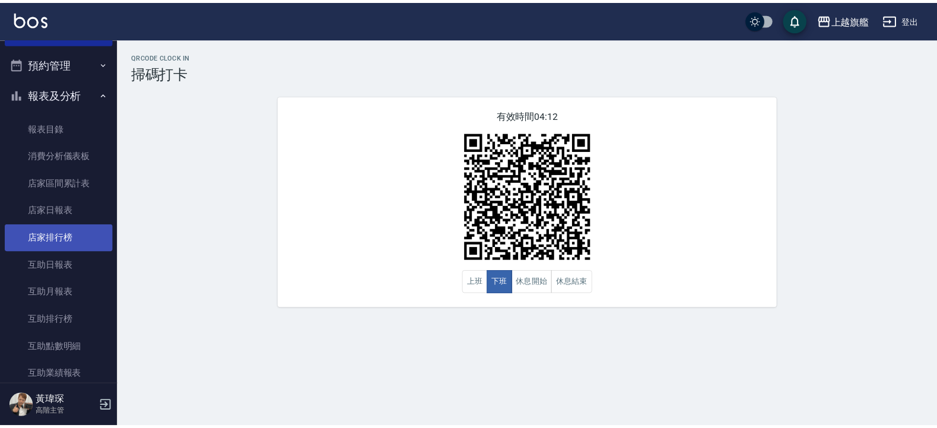
scroll to position [398, 0]
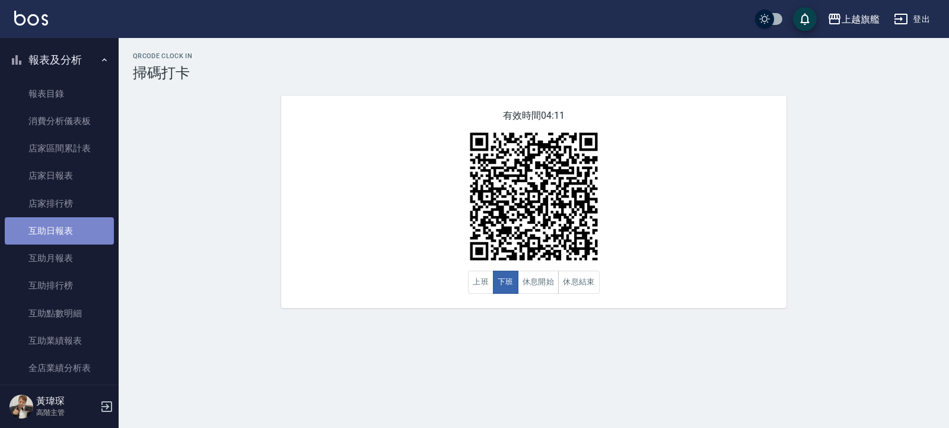
click at [62, 228] on link "互助日報表" at bounding box center [59, 230] width 109 height 27
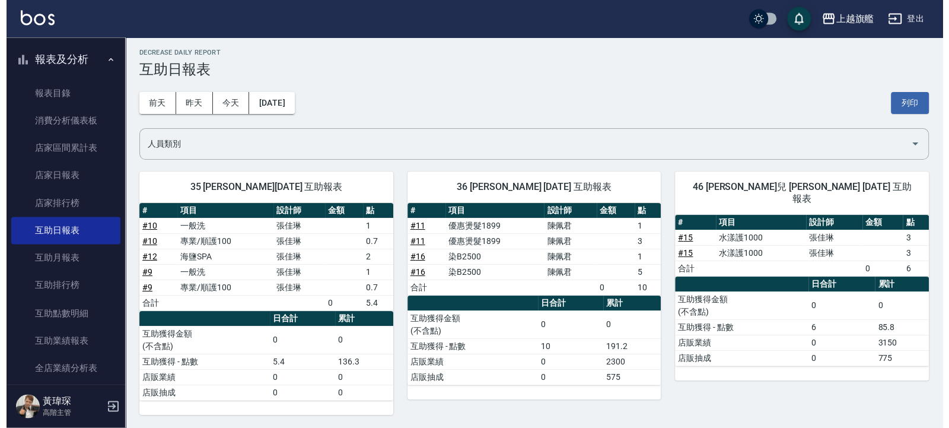
scroll to position [7, 0]
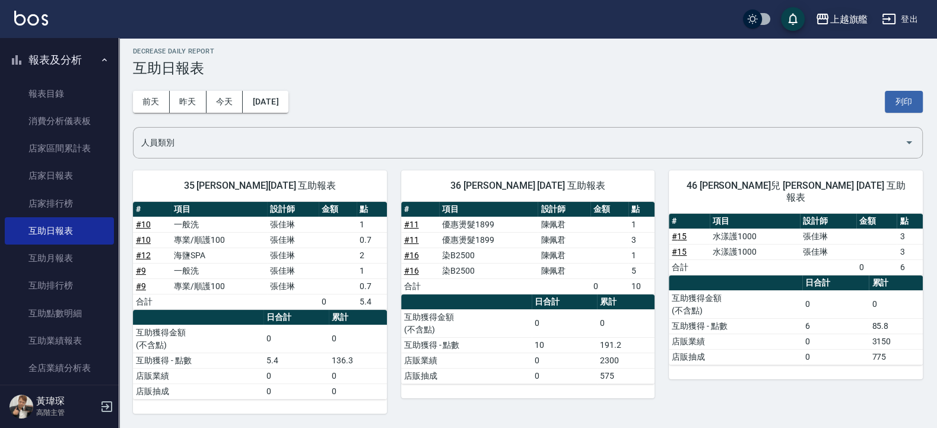
click at [864, 14] on div "上越旗艦" at bounding box center [848, 19] width 38 height 15
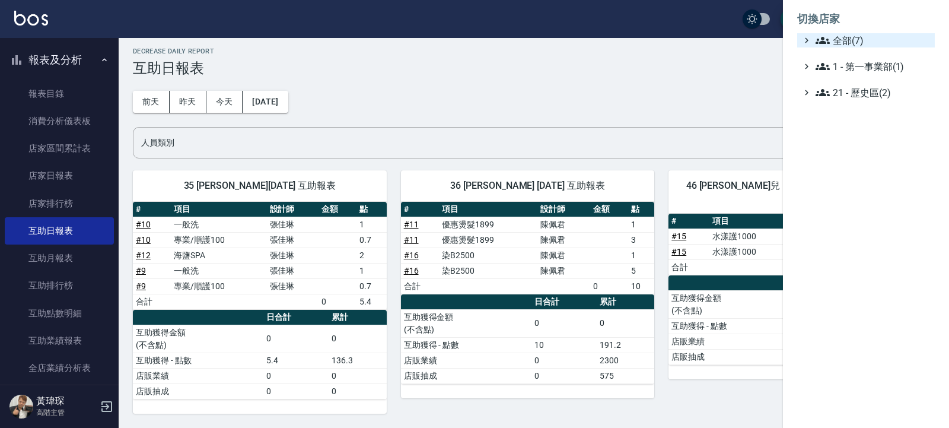
click at [852, 50] on ul "全部(7) 1 - 第一事業部(1) 21 - 歷史區(2)" at bounding box center [866, 66] width 138 height 66
click at [850, 46] on span "全部(7)" at bounding box center [873, 40] width 114 height 14
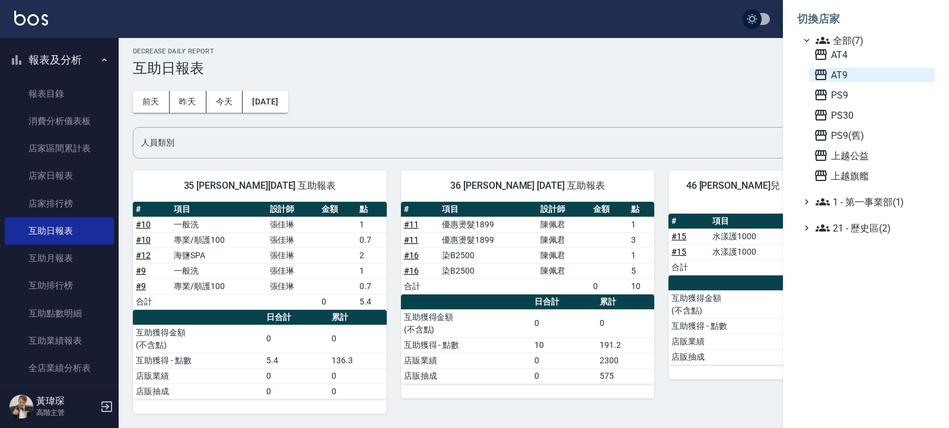
click at [842, 74] on span "AT9" at bounding box center [872, 75] width 116 height 14
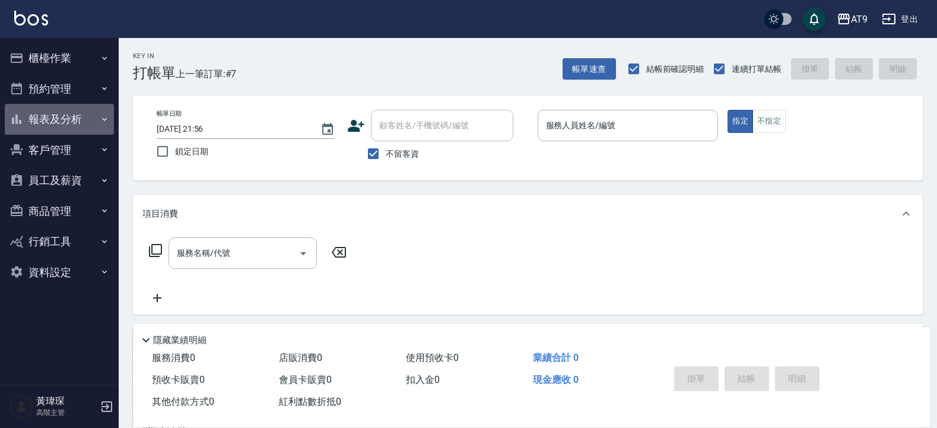
click at [64, 133] on button "報表及分析" at bounding box center [59, 119] width 109 height 31
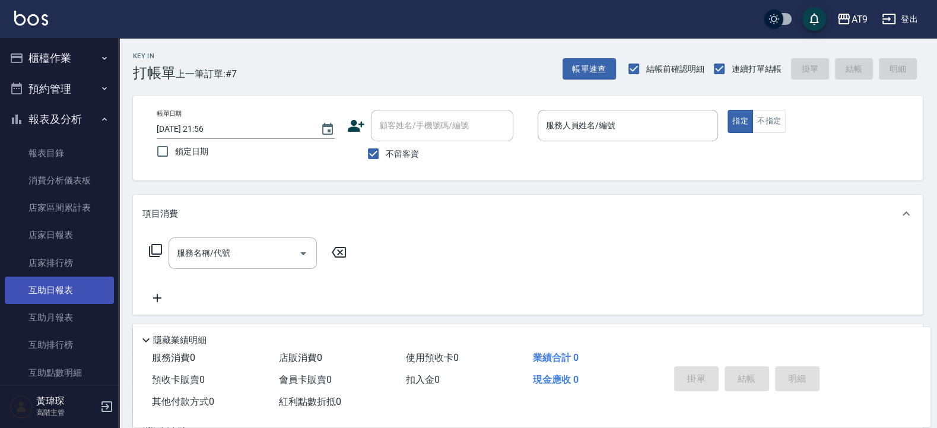
click at [66, 294] on link "互助日報表" at bounding box center [59, 289] width 109 height 27
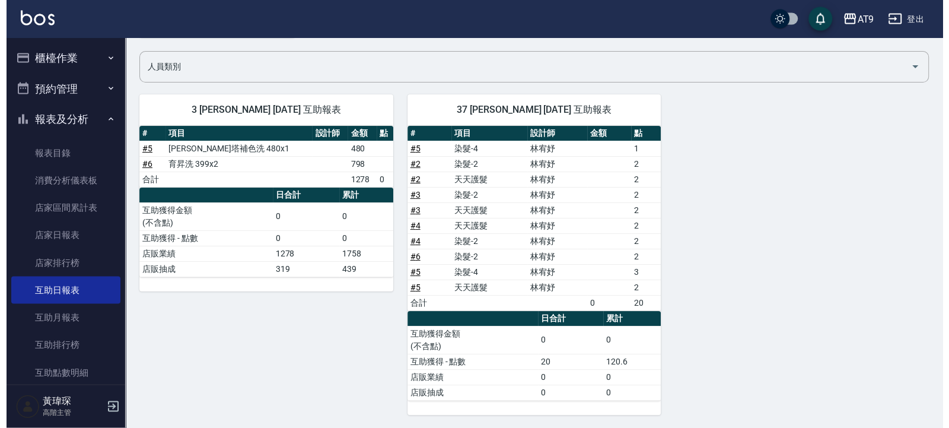
scroll to position [84, 0]
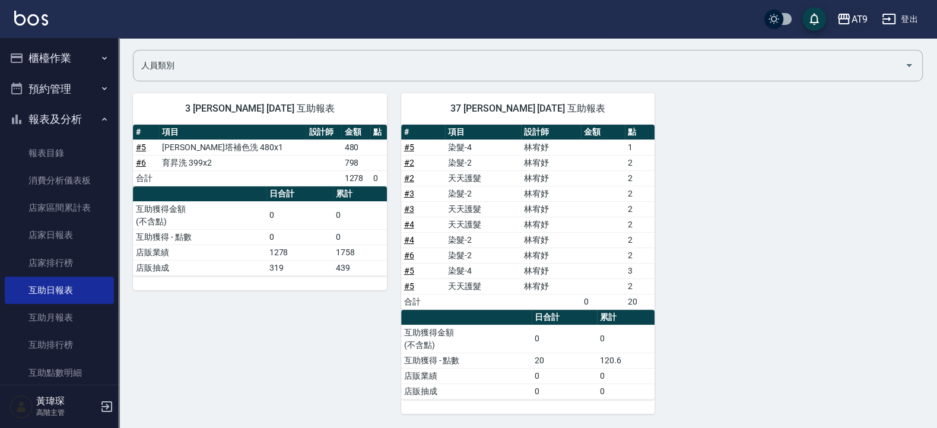
click at [851, 26] on div "AT9" at bounding box center [859, 19] width 17 height 15
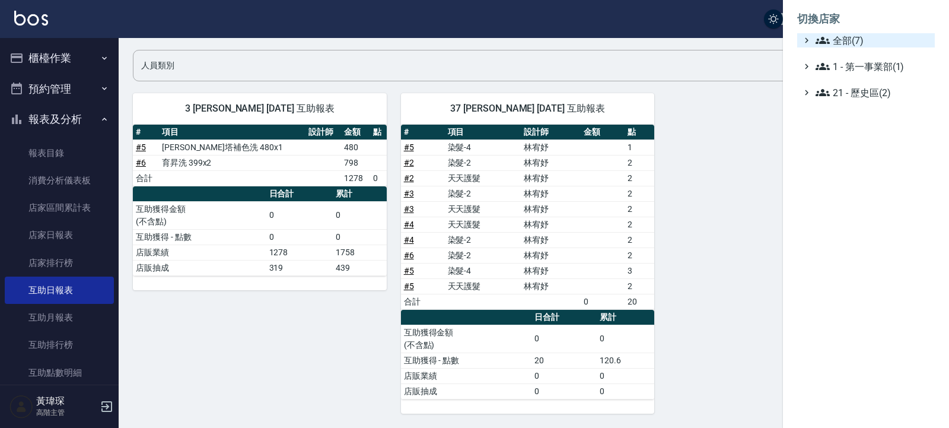
click at [851, 41] on span "全部(7)" at bounding box center [873, 40] width 114 height 14
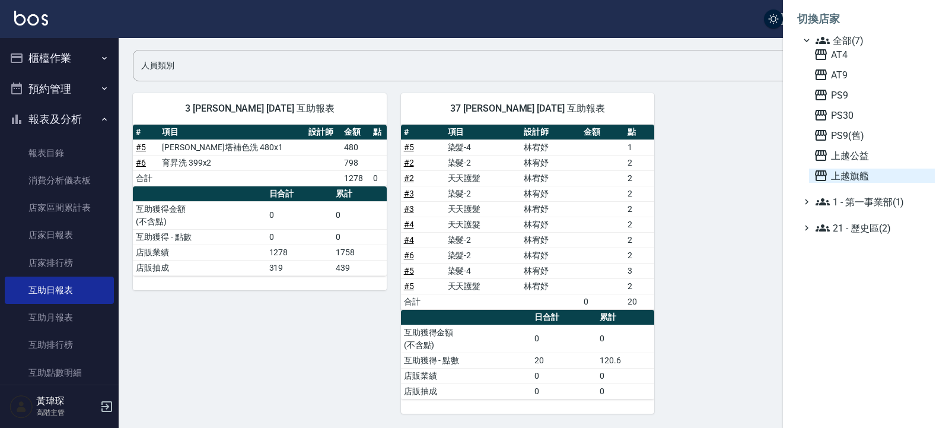
click at [845, 174] on span "上越旗艦" at bounding box center [872, 175] width 116 height 14
